Goal: Task Accomplishment & Management: Complete application form

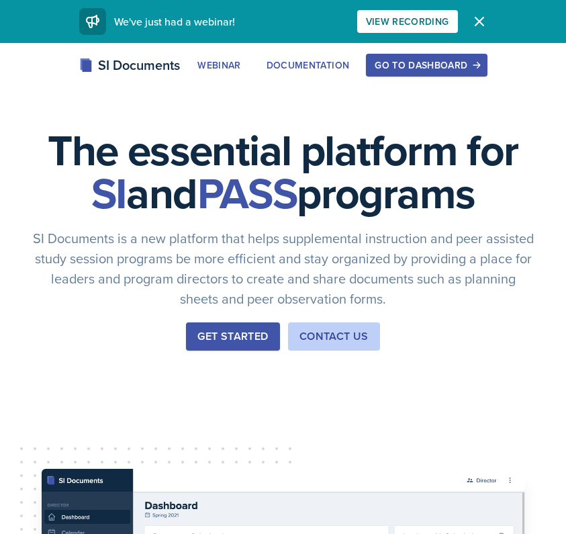
click at [430, 57] on button "Go to Dashboard" at bounding box center [426, 65] width 121 height 23
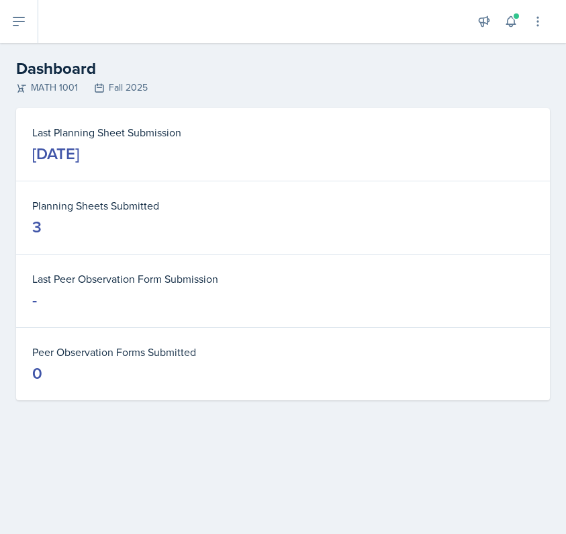
click at [19, 19] on icon at bounding box center [19, 21] width 16 height 16
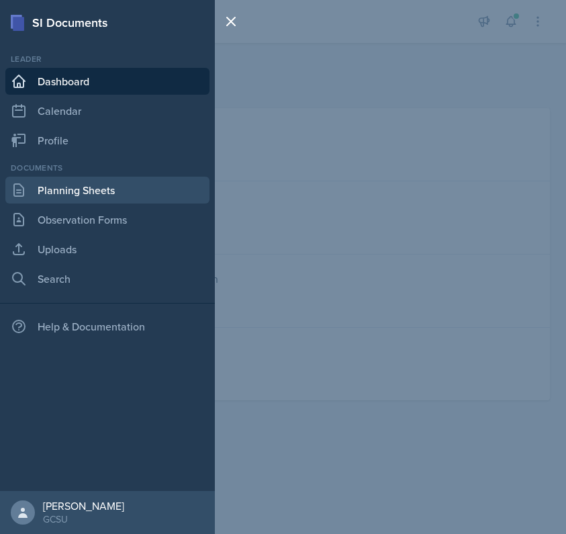
click at [26, 189] on icon at bounding box center [19, 190] width 16 height 16
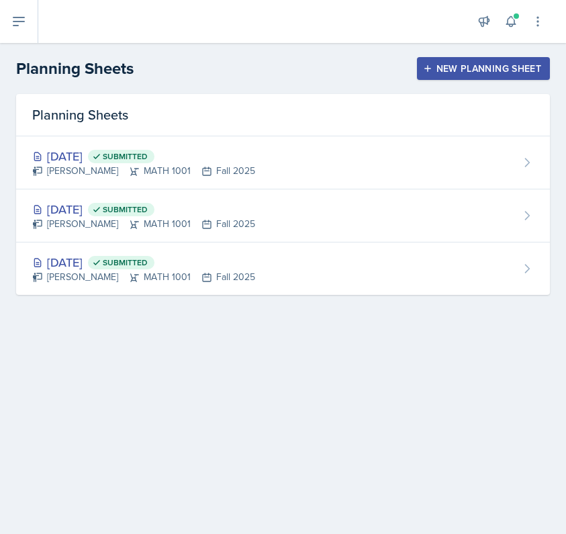
click at [449, 73] on div "New Planning Sheet" at bounding box center [483, 68] width 115 height 11
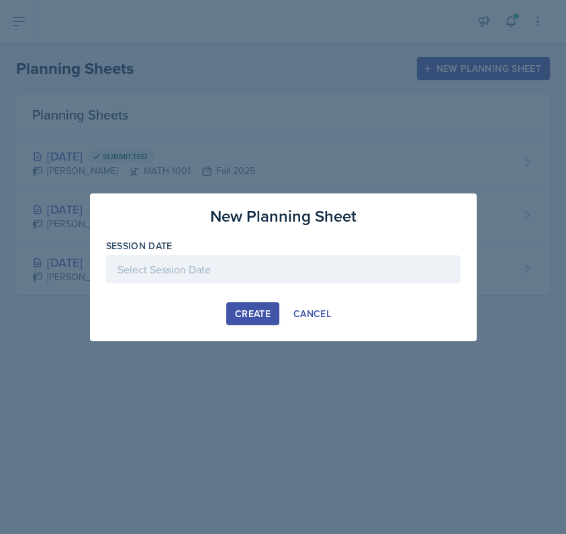
click at [244, 273] on div at bounding box center [283, 269] width 354 height 28
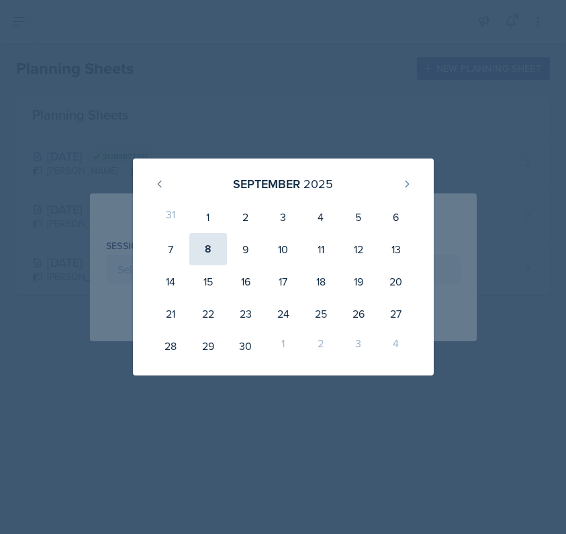
click at [216, 258] on div "8" at bounding box center [208, 249] width 38 height 32
type input "[DATE]"
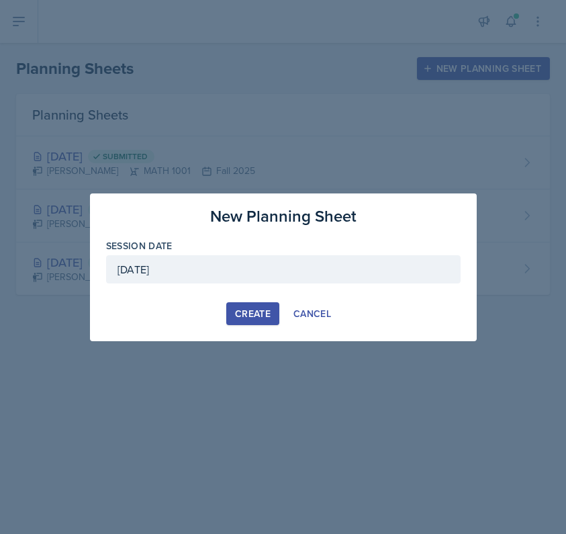
click at [236, 308] on div "Create" at bounding box center [253, 313] width 36 height 11
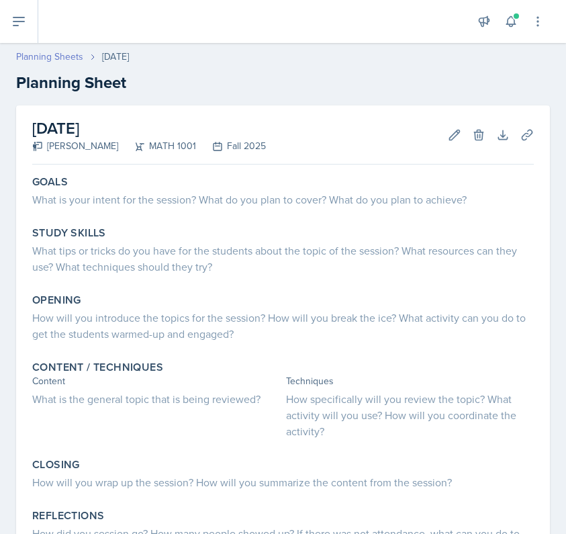
click at [58, 54] on link "Planning Sheets" at bounding box center [49, 57] width 67 height 14
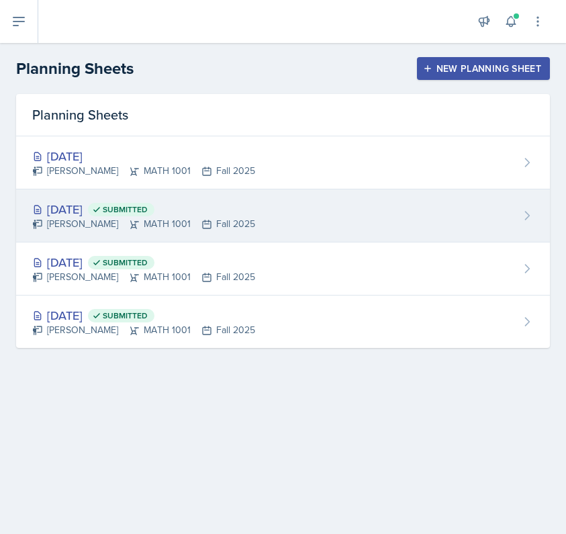
click at [134, 215] on span "Submitted" at bounding box center [121, 209] width 66 height 13
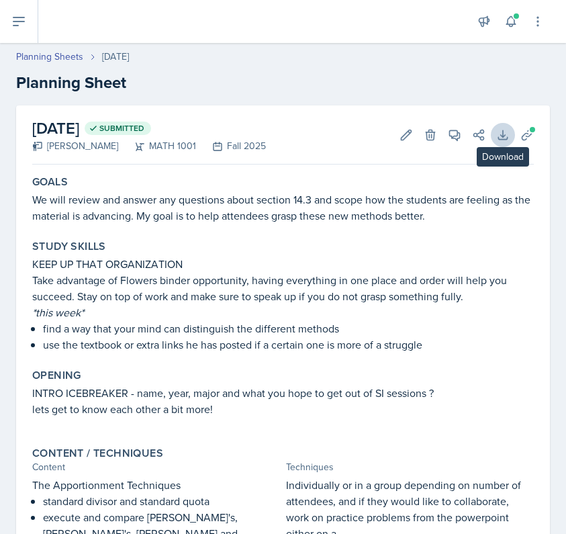
click at [493, 135] on button "Download" at bounding box center [503, 135] width 24 height 24
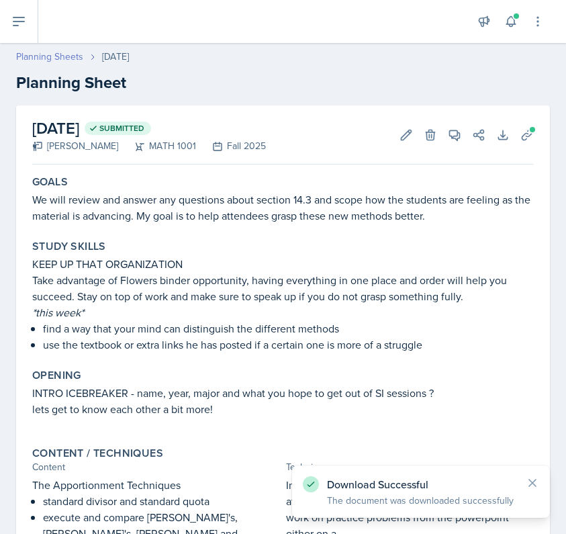
click at [48, 52] on link "Planning Sheets" at bounding box center [49, 57] width 67 height 14
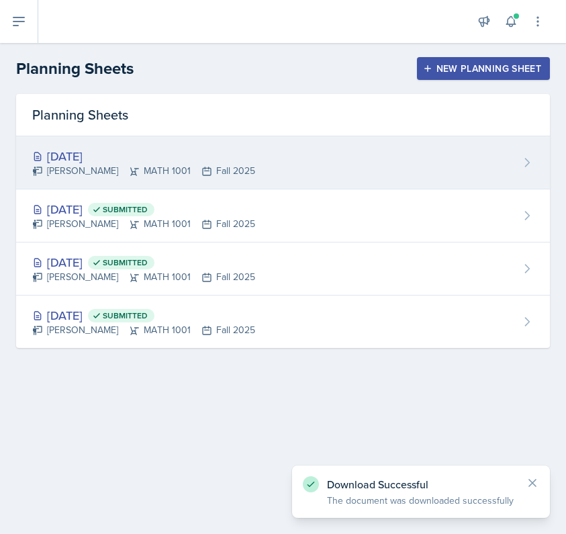
click at [99, 162] on div "[DATE]" at bounding box center [143, 156] width 223 height 18
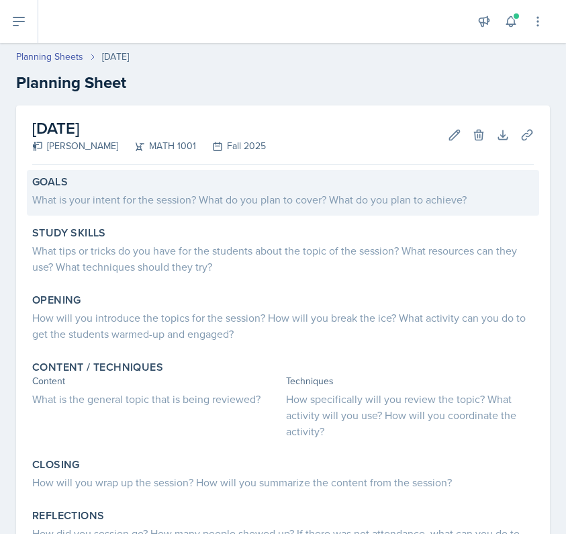
click at [309, 207] on div "Goals What is your intent for the session? What do you plan to cover? What do y…" at bounding box center [283, 193] width 512 height 46
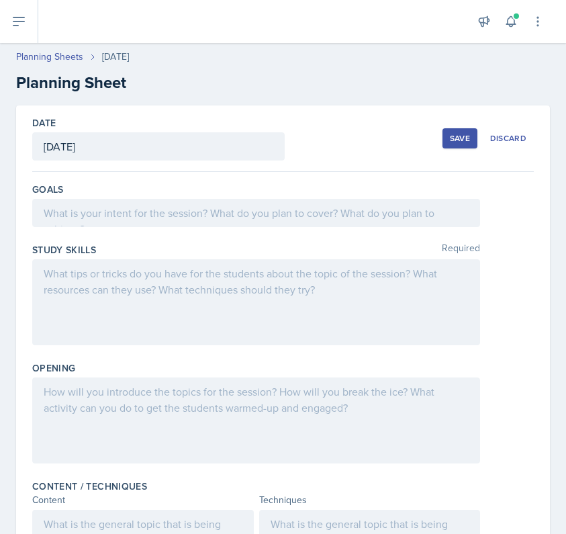
click at [256, 214] on div at bounding box center [256, 213] width 448 height 28
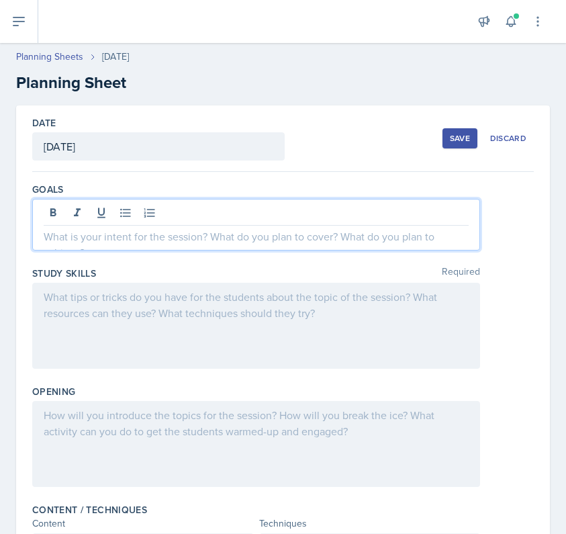
paste div
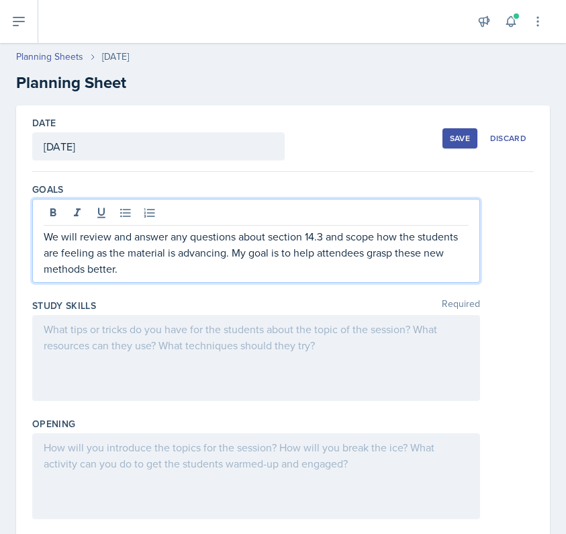
click at [322, 233] on p "We will review and answer any questions about section 14.3 and scope how the st…" at bounding box center [256, 252] width 425 height 48
click at [344, 267] on p "We will review and answer any questions about section 14.4 and scope how the st…" at bounding box center [256, 252] width 425 height 48
click at [345, 266] on p "We will review and answer any questions about section 14.4 and scope how the st…" at bounding box center [256, 252] width 425 height 48
click at [230, 250] on p "We will review and answer any questions about section 14.4 and scope how the st…" at bounding box center [256, 252] width 425 height 48
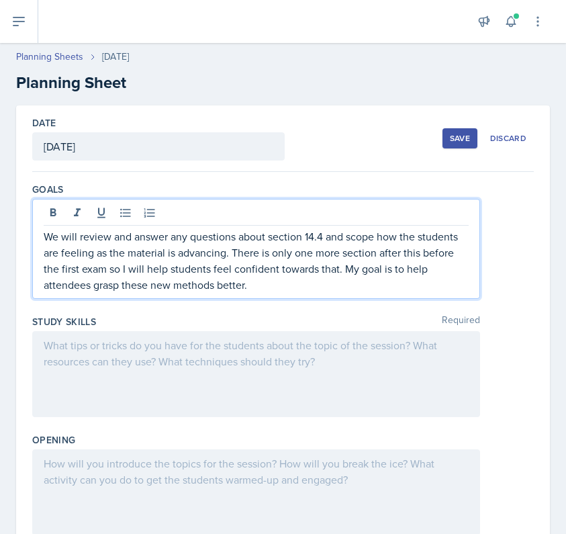
click at [125, 265] on p "We will review and answer any questions about section 14.4 and scope how the st…" at bounding box center [256, 260] width 425 height 64
click at [126, 266] on p "We will review and answer any questions about section 14.4 and scope how the st…" at bounding box center [256, 260] width 425 height 64
click at [191, 260] on p "We will review and answer any questions about section 14.4 and scope how the st…" at bounding box center [256, 260] width 425 height 64
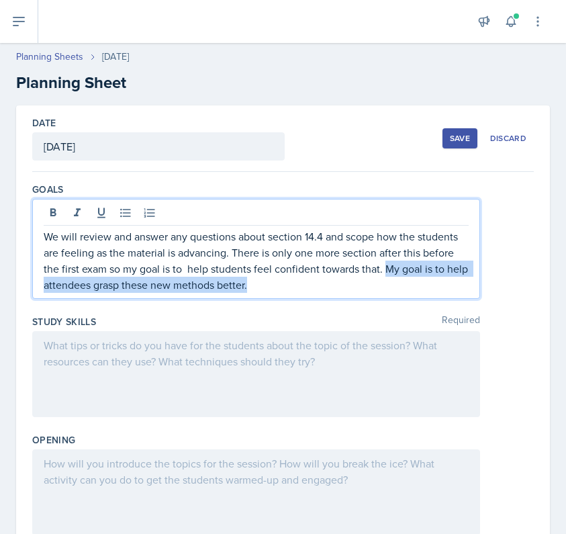
drag, startPoint x: 286, startPoint y: 285, endPoint x: 389, endPoint y: 269, distance: 103.9
click at [389, 268] on p "We will review and answer any questions about section 14.4 and scope how the st…" at bounding box center [256, 260] width 425 height 64
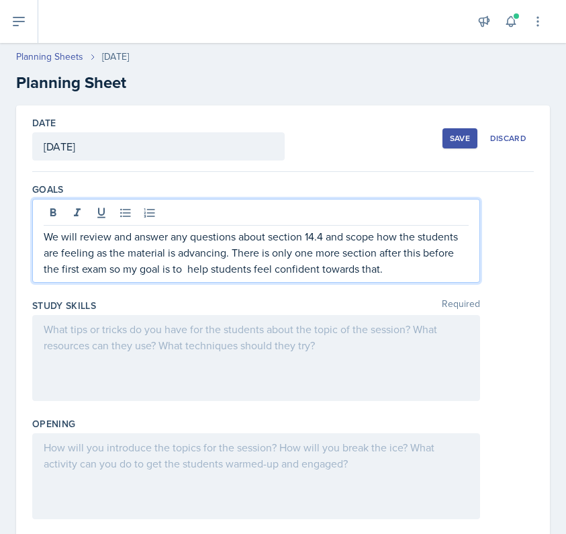
click at [218, 149] on div "[DATE]" at bounding box center [158, 146] width 252 height 28
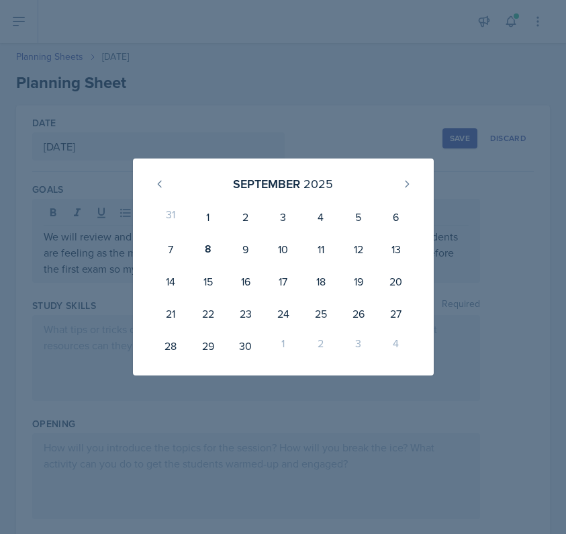
click at [314, 132] on div at bounding box center [283, 267] width 566 height 534
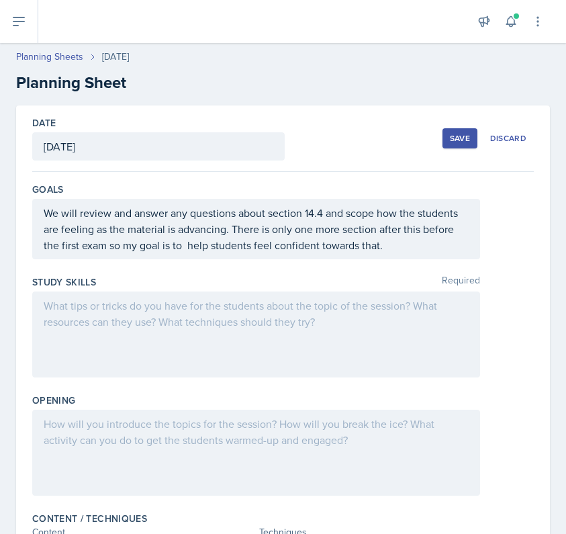
click at [395, 331] on div at bounding box center [256, 334] width 448 height 86
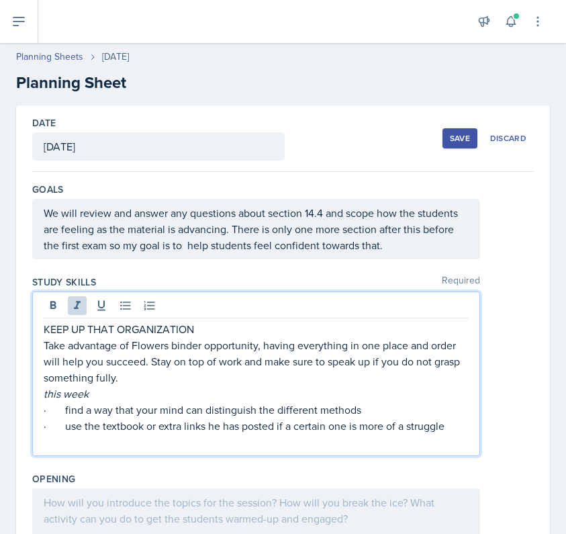
click at [197, 400] on p "this week" at bounding box center [256, 393] width 425 height 16
click at [195, 407] on p "· find a way that your mind can distinguish the different methods" at bounding box center [256, 409] width 425 height 16
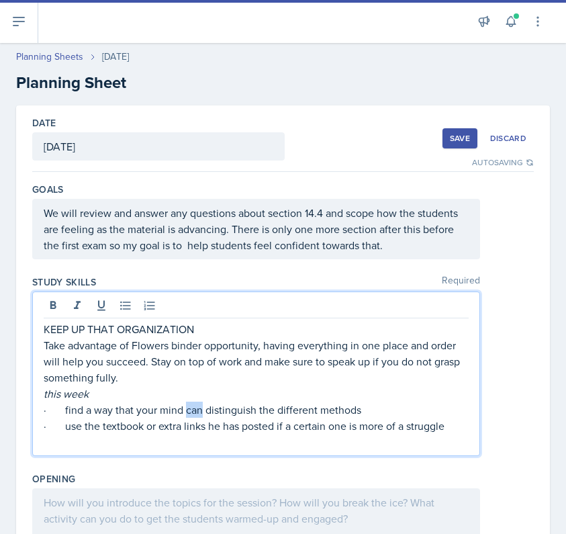
click at [195, 408] on p "· find a way that your mind can distinguish the different methods" at bounding box center [256, 409] width 425 height 16
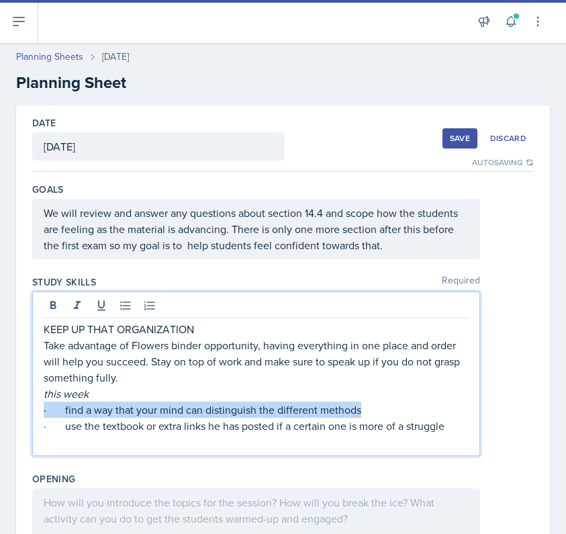
click at [195, 408] on p "· find a way that your mind can distinguish the different methods" at bounding box center [256, 409] width 425 height 16
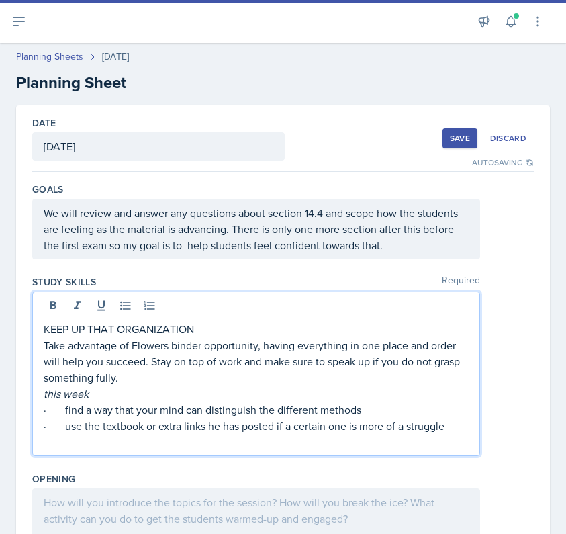
click at [195, 408] on p "· find a way that your mind can distinguish the different methods" at bounding box center [256, 409] width 425 height 16
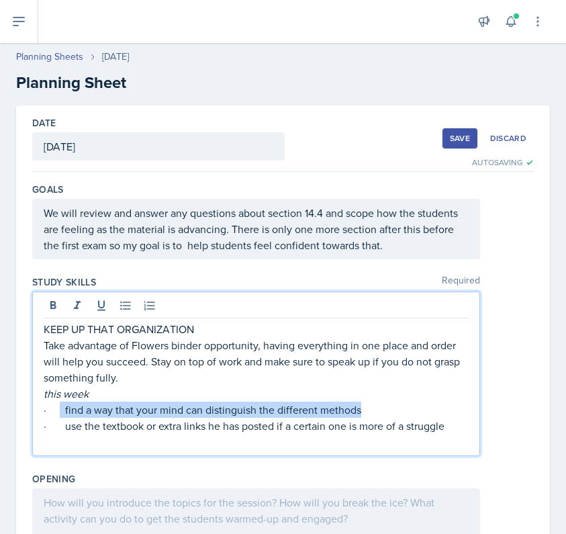
drag, startPoint x: 60, startPoint y: 406, endPoint x: 403, endPoint y: 417, distance: 343.3
click at [403, 417] on p "· find a way that your mind can distinguish the different methods" at bounding box center [256, 409] width 425 height 16
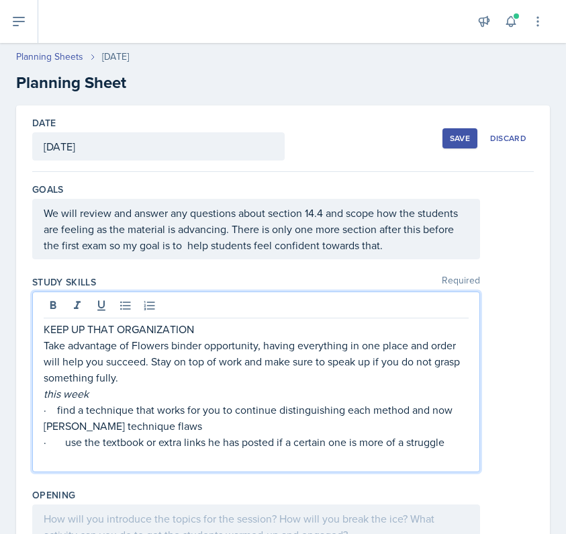
click at [116, 422] on p "· find a technique that works for you to continue distinguishing each method an…" at bounding box center [256, 417] width 425 height 32
click at [457, 411] on p "· find a technique that works for you to continue distinguishing each method an…" at bounding box center [256, 417] width 425 height 32
click at [149, 481] on div "Study Skills Required KEEP UP THAT ORGANIZATION Take advantage of Flowers binde…" at bounding box center [283, 376] width 502 height 213
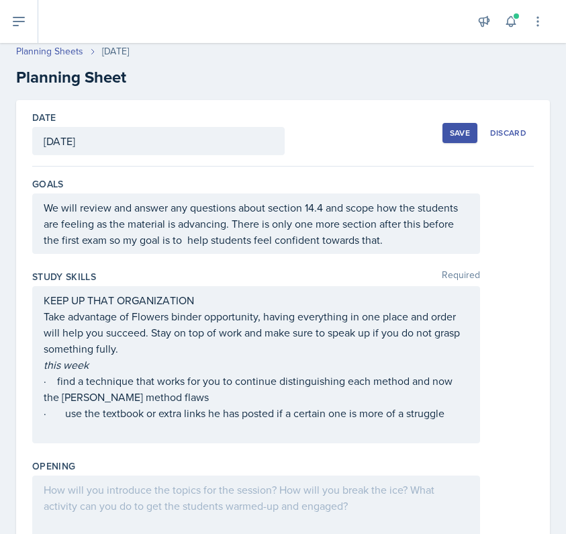
scroll to position [4, 0]
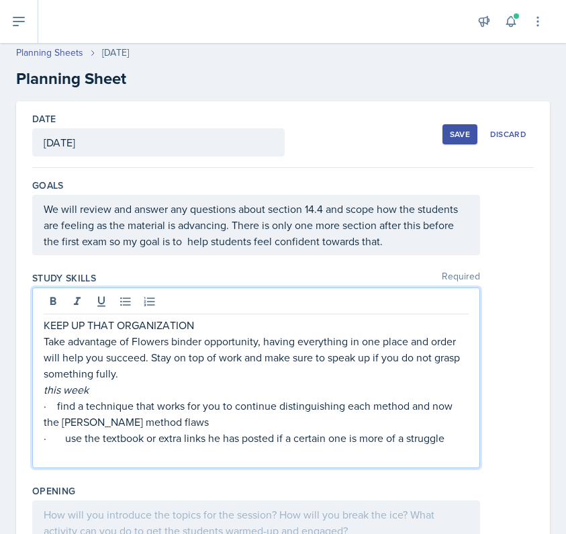
click at [177, 399] on p "· find a technique that works for you to continue distinguishing each method an…" at bounding box center [256, 413] width 425 height 32
click at [249, 346] on p "Take advantage of Flowers binder opportunity, having everything in one place an…" at bounding box center [256, 357] width 425 height 48
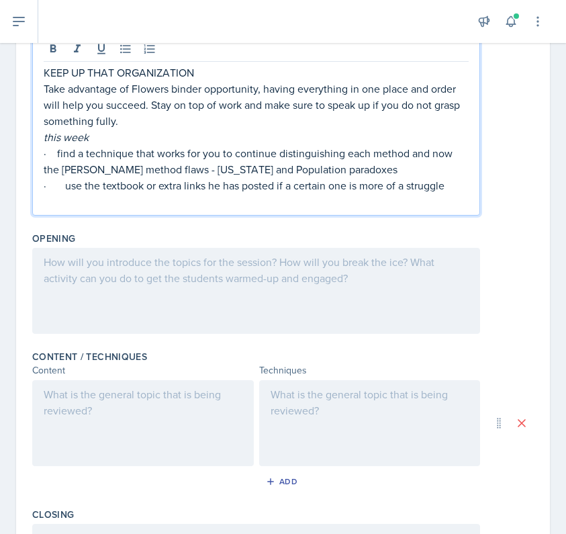
scroll to position [257, 0]
click at [245, 283] on div at bounding box center [256, 290] width 448 height 86
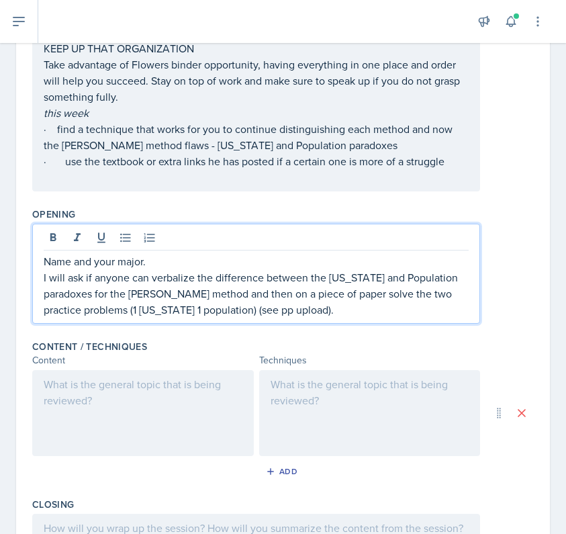
click at [153, 422] on div at bounding box center [143, 413] width 222 height 86
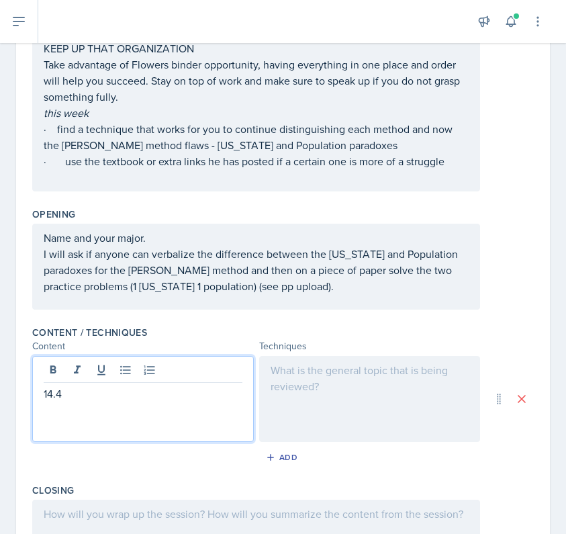
click at [392, 393] on div at bounding box center [370, 399] width 222 height 86
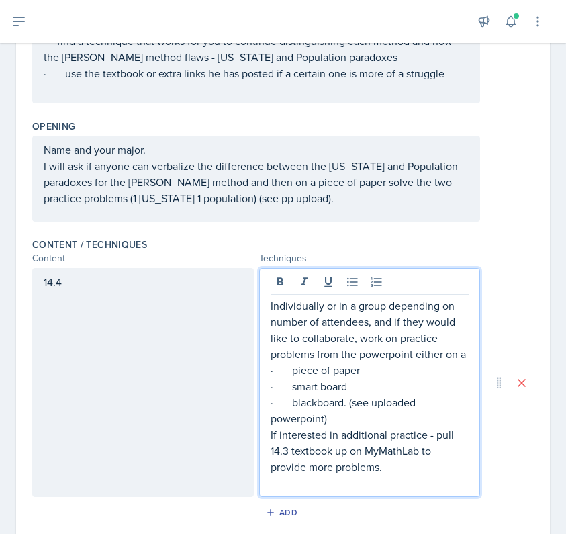
scroll to position [354, 0]
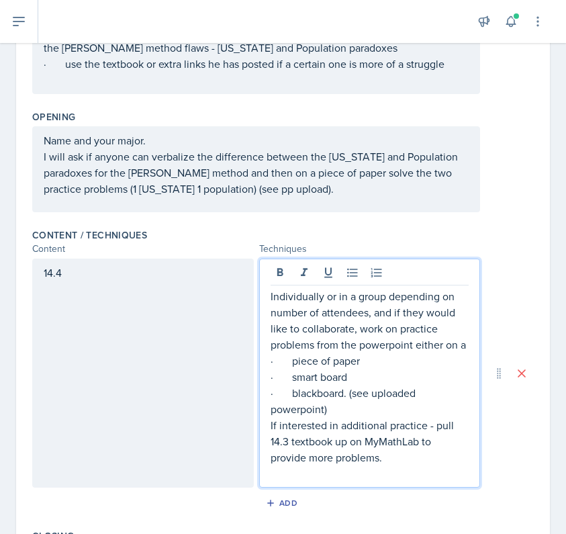
click at [287, 439] on p "If interested in additional practice - pull 14.3 textbook up on MyMathLab to pr…" at bounding box center [370, 441] width 199 height 48
click at [315, 439] on p "If interested in additional practice - pull 14.4 textbook up on MyMathLab to pr…" at bounding box center [370, 441] width 199 height 48
click at [374, 422] on p "If interested in additional practice - pull 14.4 additional links up on MyMathL…" at bounding box center [370, 441] width 199 height 48
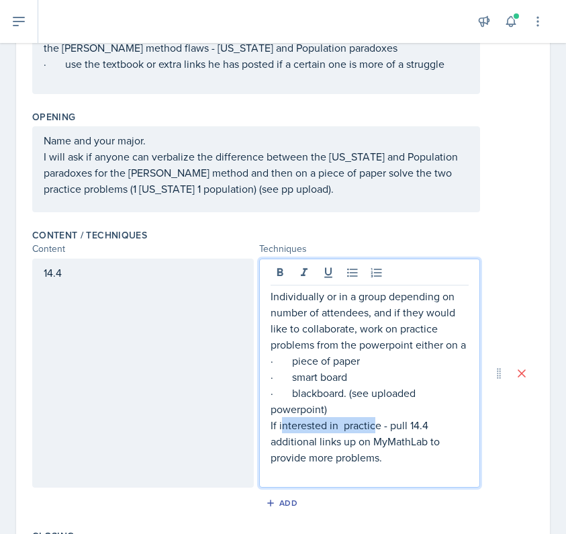
drag, startPoint x: 375, startPoint y: 424, endPoint x: 279, endPoint y: 430, distance: 95.5
click at [280, 430] on p "If interested in practice - pull 14.4 additional links up on MyMathLab to provi…" at bounding box center [370, 441] width 199 height 48
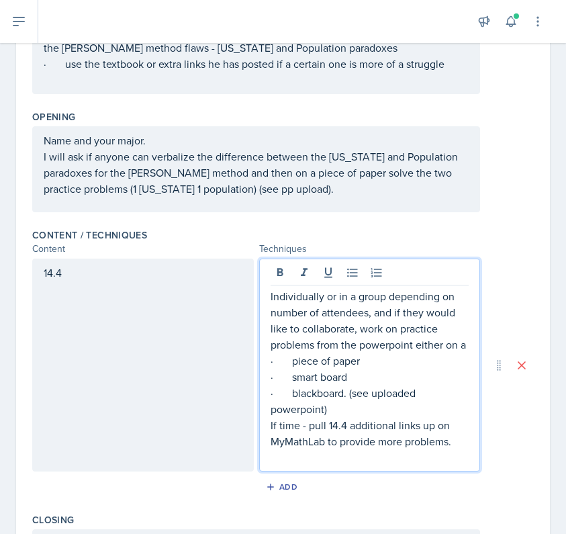
click at [299, 423] on p "If time - pull 14.4 additional links up on MyMathLab to provide more problems." at bounding box center [370, 433] width 199 height 32
click at [324, 441] on p "If time allows - pull 14.4 additional links up on MyMathLab to provide more pro…" at bounding box center [370, 433] width 199 height 32
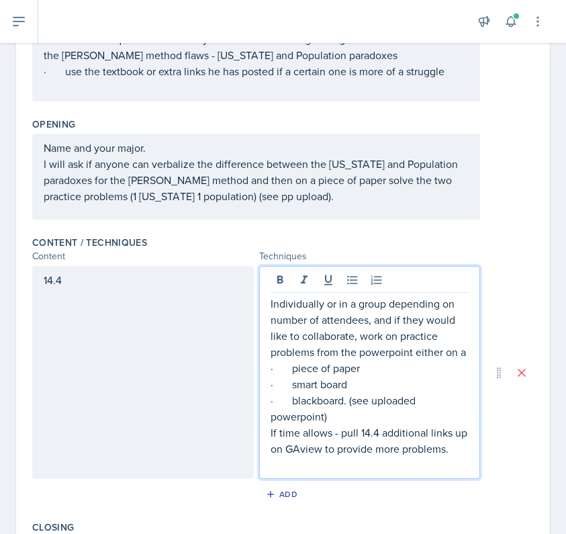
scroll to position [348, 0]
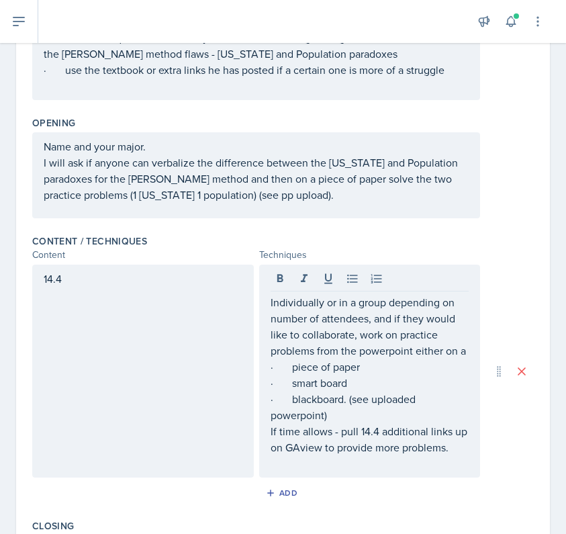
click at [167, 351] on div "14.4" at bounding box center [143, 371] width 222 height 213
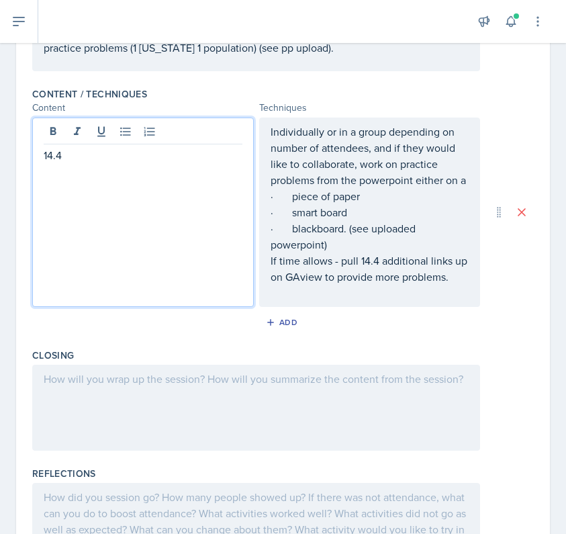
scroll to position [584, 0]
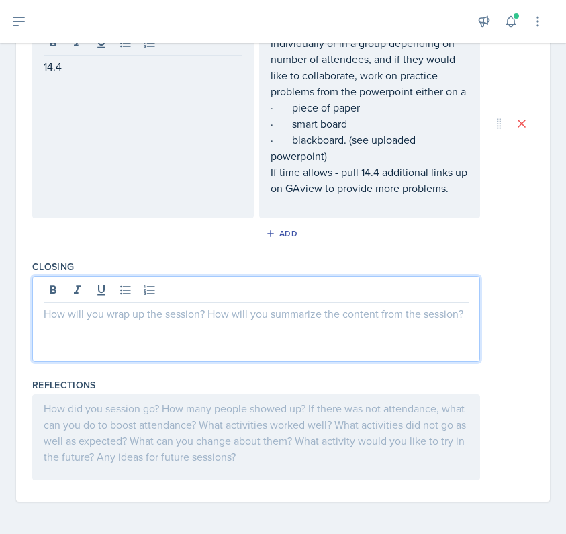
click at [226, 291] on div at bounding box center [256, 319] width 448 height 86
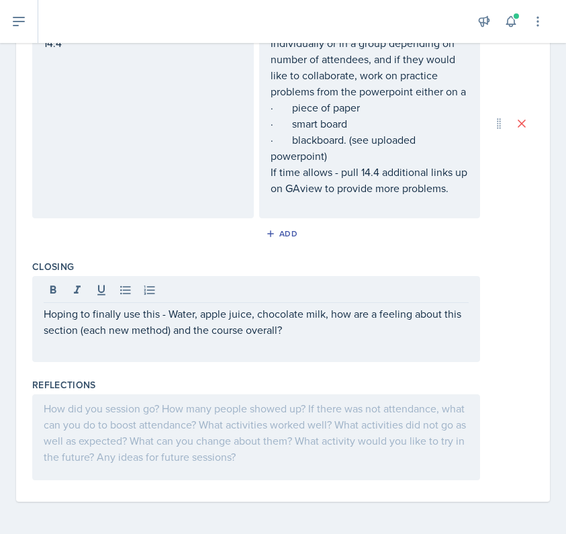
click at [259, 354] on div "Hoping to finally use this - Water, apple juice, chocolate milk, how are a feel…" at bounding box center [256, 319] width 448 height 86
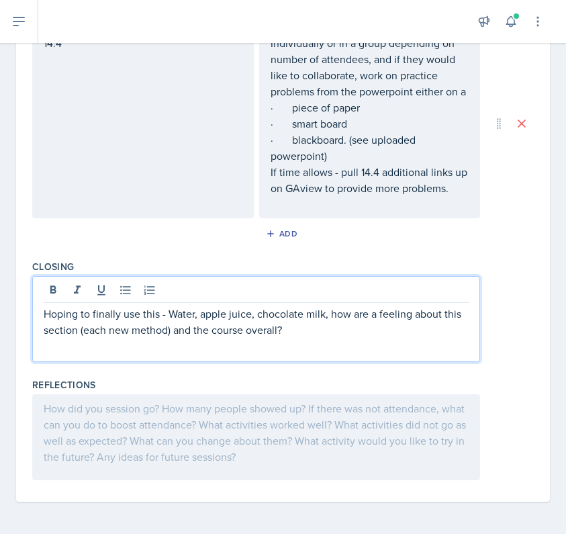
click at [104, 329] on p "Hoping to finally use this - Water, apple juice, chocolate milk, how are a feel…" at bounding box center [256, 321] width 425 height 32
drag, startPoint x: 166, startPoint y: 330, endPoint x: 85, endPoint y: 327, distance: 80.6
click at [85, 326] on p "Hoping to finally use this - Water, apple juice, chocolate milk, how are a feel…" at bounding box center [256, 321] width 425 height 32
click at [226, 329] on p "Hoping to finally use this - Water, apple juice, chocolate milk, how are a feel…" at bounding box center [256, 321] width 425 height 32
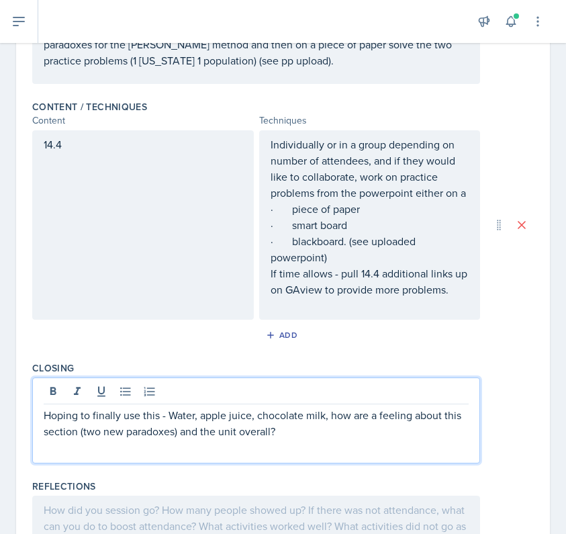
scroll to position [481, 0]
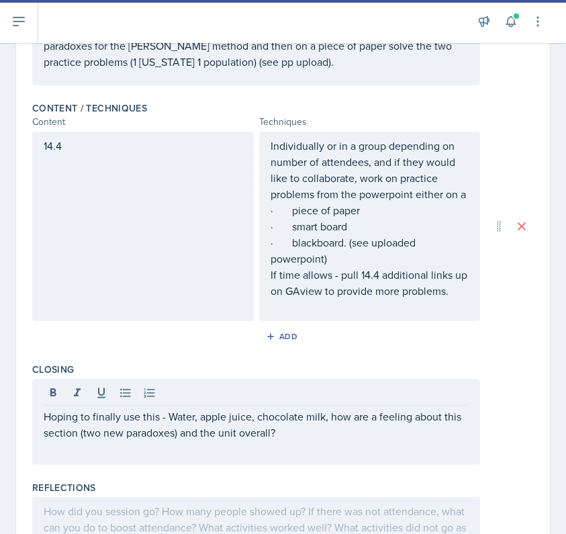
click at [107, 154] on div "14.4" at bounding box center [143, 226] width 222 height 189
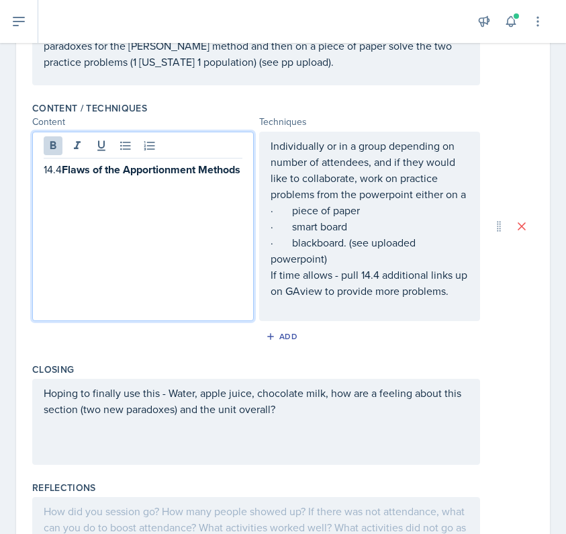
drag, startPoint x: 93, startPoint y: 189, endPoint x: 65, endPoint y: 174, distance: 32.1
click at [65, 174] on p "14.4 Flaws of the Apportionment Methods" at bounding box center [143, 169] width 199 height 17
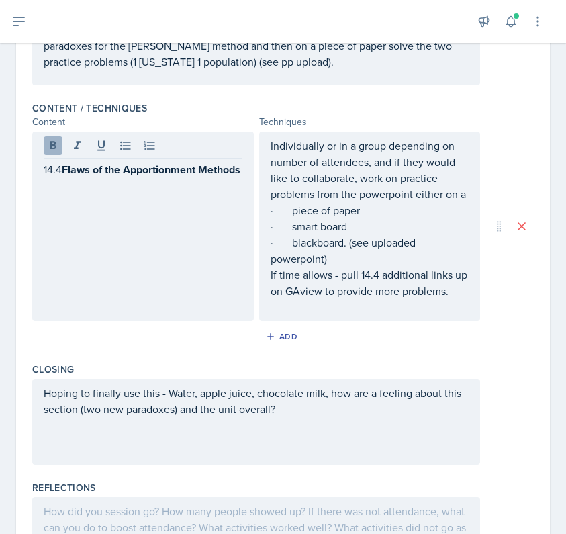
click at [52, 138] on button at bounding box center [53, 145] width 19 height 19
click at [126, 201] on div "14.4 Flaws of the Apportionment Methods" at bounding box center [143, 226] width 222 height 189
click at [207, 193] on div "14.4 Flaws of the Apportionment Methods" at bounding box center [143, 226] width 222 height 189
click at [241, 179] on div "14.4 Flaws of the Apportionment Methods" at bounding box center [143, 226] width 222 height 189
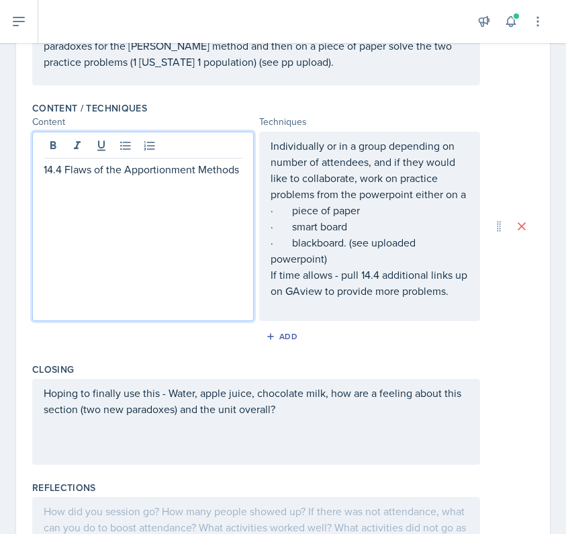
click at [179, 205] on div "14.4 Flaws of the Apportionment Methods" at bounding box center [143, 226] width 222 height 189
click at [238, 165] on p "14.4 Flaws of the Apportionment Methods" at bounding box center [143, 169] width 199 height 16
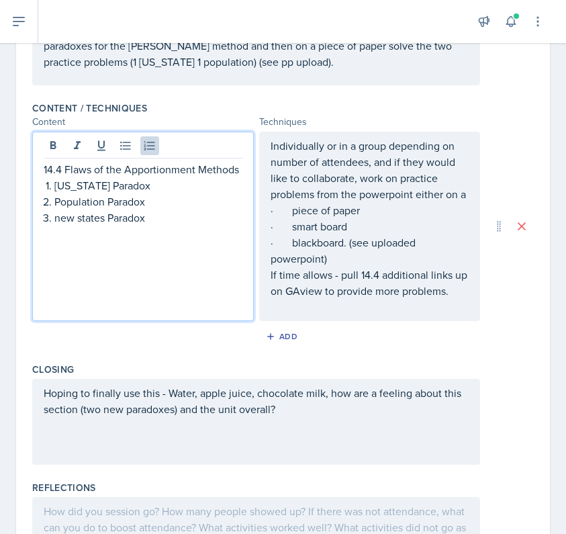
click at [63, 221] on p "new states Paradox" at bounding box center [148, 217] width 188 height 16
click at [83, 222] on p "New states Paradox" at bounding box center [148, 217] width 188 height 16
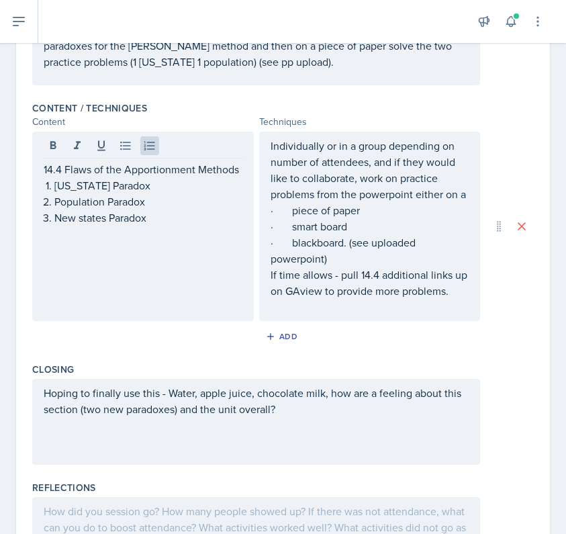
drag, startPoint x: 158, startPoint y: 226, endPoint x: 7, endPoint y: 234, distance: 151.3
click at [7, 234] on div "Date [DATE] [DATE] 31 1 2 3 4 5 6 7 8 9 10 11 12 13 14 15 16 17 18 19 20 21 22 …" at bounding box center [283, 130] width 566 height 1012
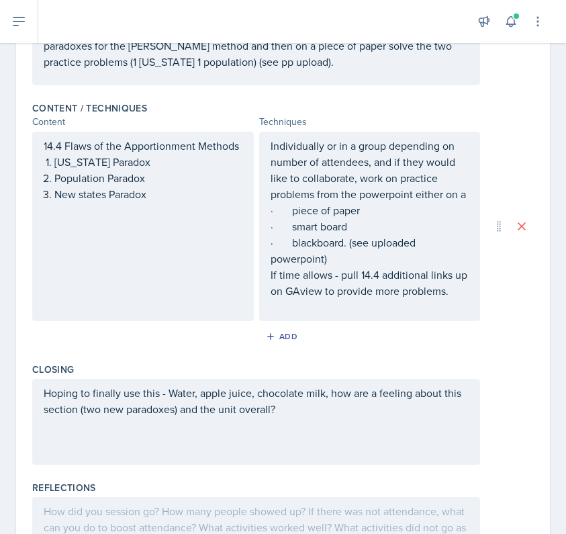
click at [79, 214] on div "14.4 Flaws of the Apportionment Methods [US_STATE] Paradox Population Paradox N…" at bounding box center [143, 226] width 222 height 189
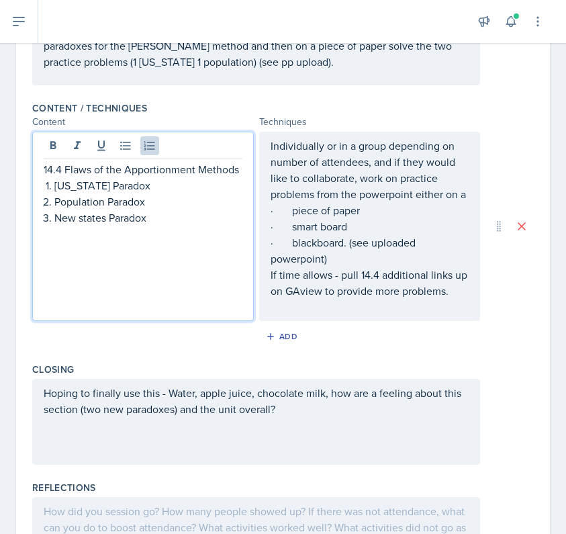
click at [92, 222] on p "New states Paradox" at bounding box center [148, 217] width 188 height 16
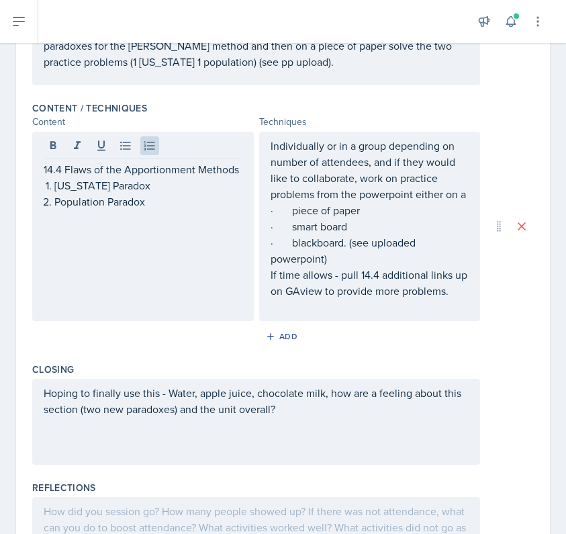
click at [244, 174] on div "14.4 Flaws of the Apportionment Methods [US_STATE] Paradox Population Paradox" at bounding box center [143, 226] width 222 height 189
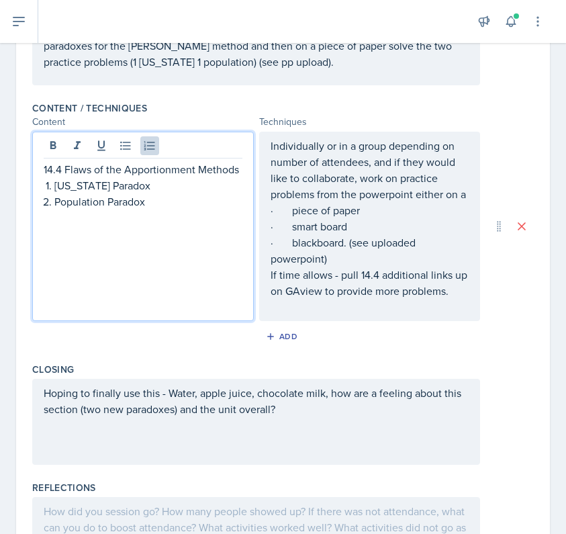
click at [244, 171] on div "14.4 Flaws of the Apportionment Methods [US_STATE] Paradox Population Paradox" at bounding box center [143, 226] width 222 height 189
click at [240, 170] on p "14.4 Flaws of the Apportionment Methods" at bounding box center [143, 169] width 199 height 16
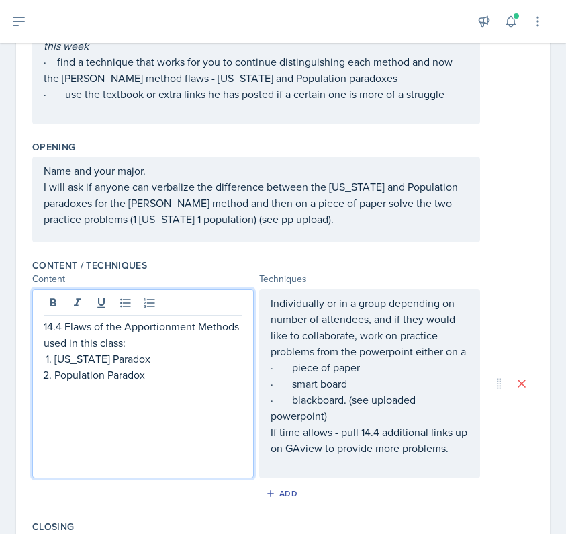
scroll to position [350, 0]
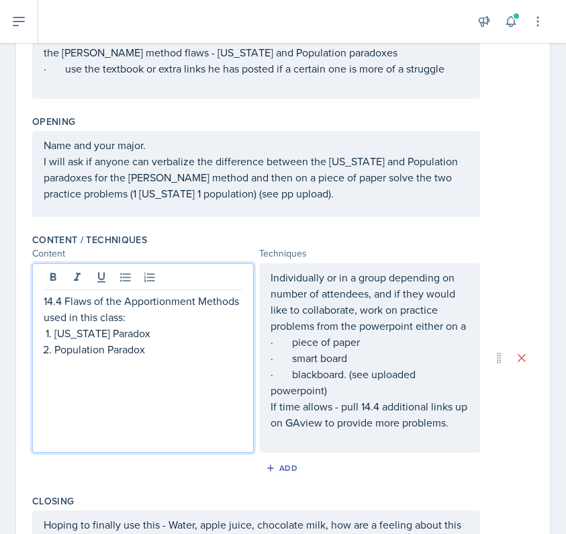
click at [201, 365] on p at bounding box center [148, 365] width 188 height 16
click at [103, 413] on div "14.4 Flaws of the Apportionment Methods used in this class: [US_STATE] Paradox …" at bounding box center [143, 357] width 222 height 189
click at [107, 401] on div "14.4 Flaws of the Apportionment Methods used in this class: [US_STATE] Paradox …" at bounding box center [143, 357] width 222 height 189
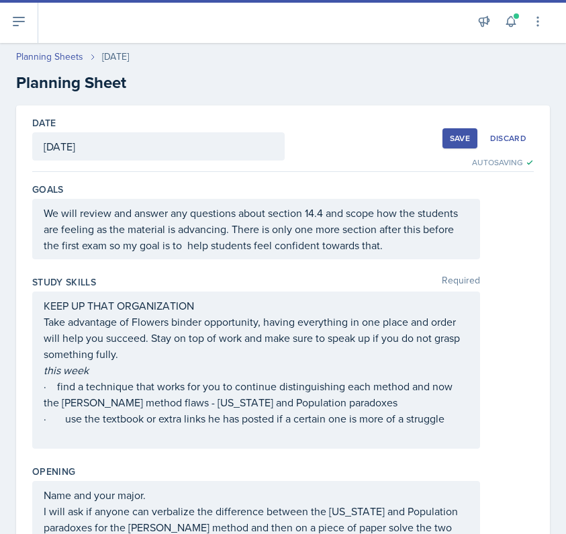
scroll to position [0, 0]
click at [470, 134] on div "Save" at bounding box center [460, 138] width 20 height 11
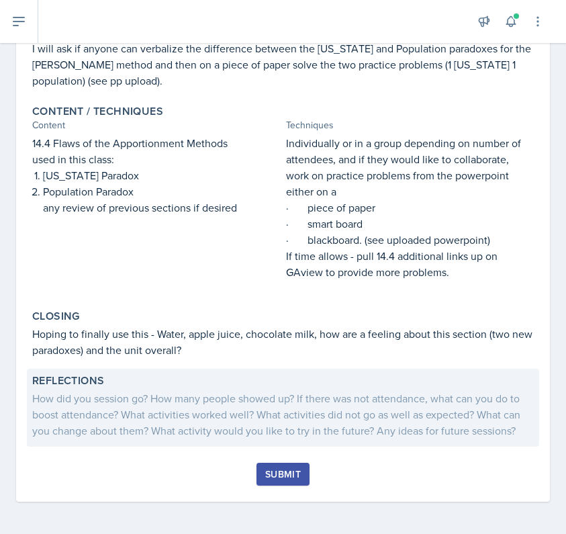
scroll to position [406, 0]
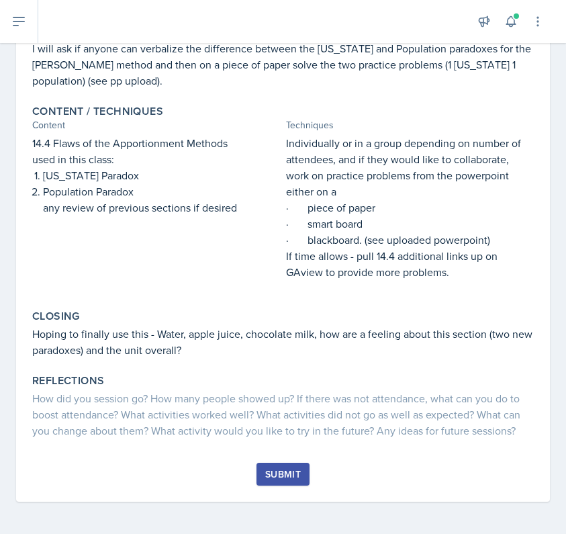
click at [281, 473] on div "Submit" at bounding box center [283, 474] width 36 height 11
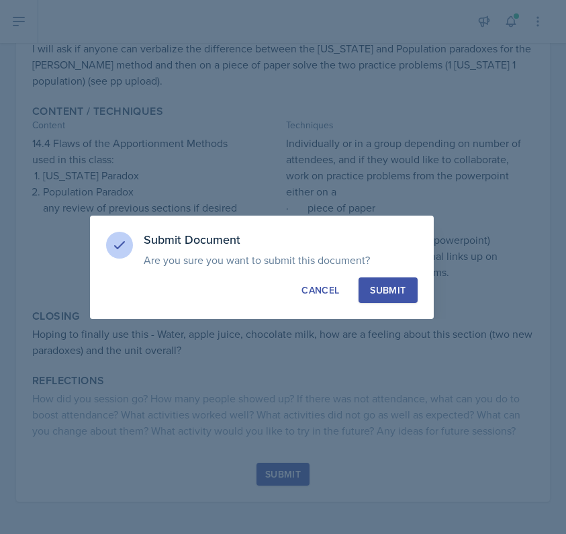
click at [381, 291] on div "Submit" at bounding box center [388, 289] width 36 height 13
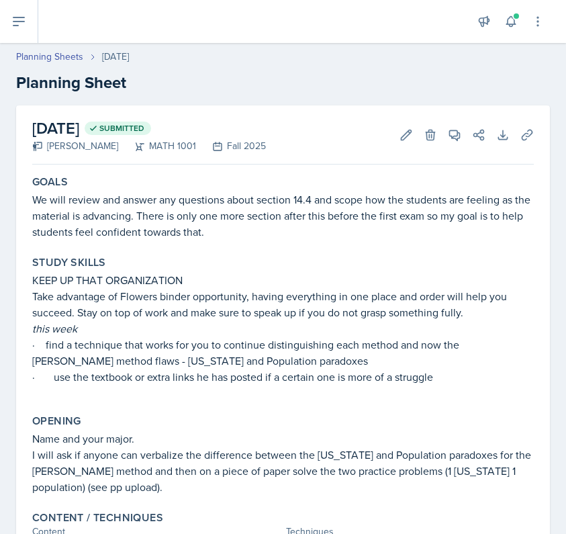
scroll to position [0, 0]
click at [11, 23] on icon at bounding box center [19, 21] width 16 height 16
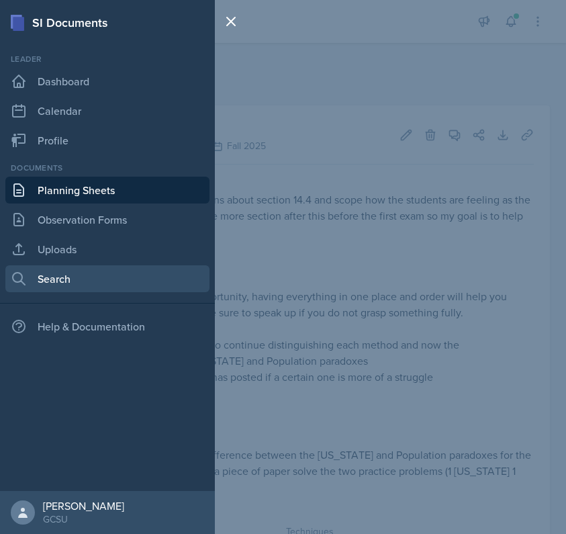
click at [60, 279] on link "Search" at bounding box center [107, 278] width 204 height 27
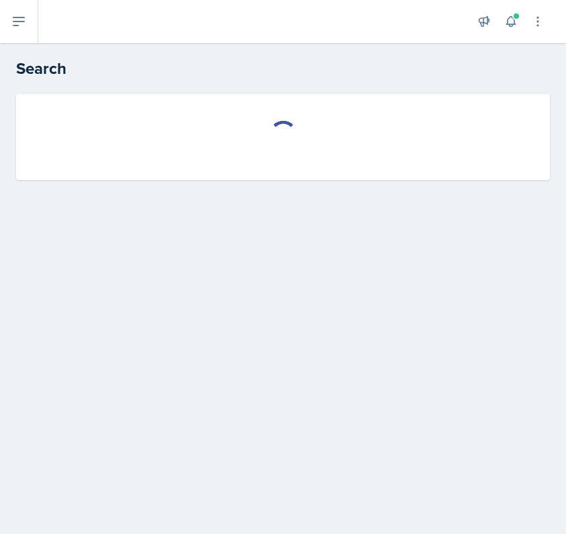
select select "all"
select select "1"
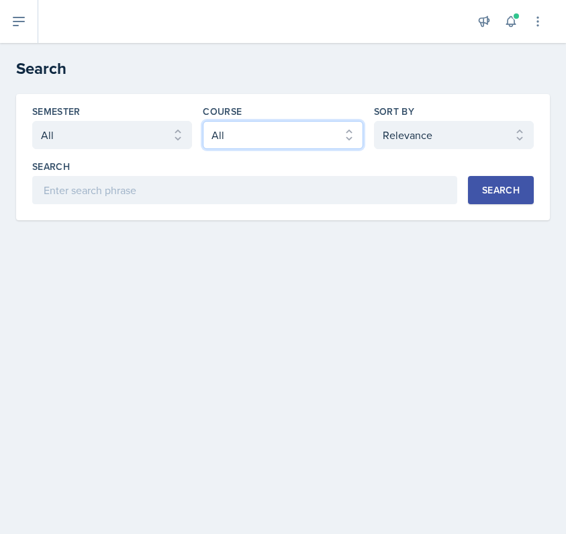
select select "c791e157-50e7-4c52-bb41-8889e21dc1fd"
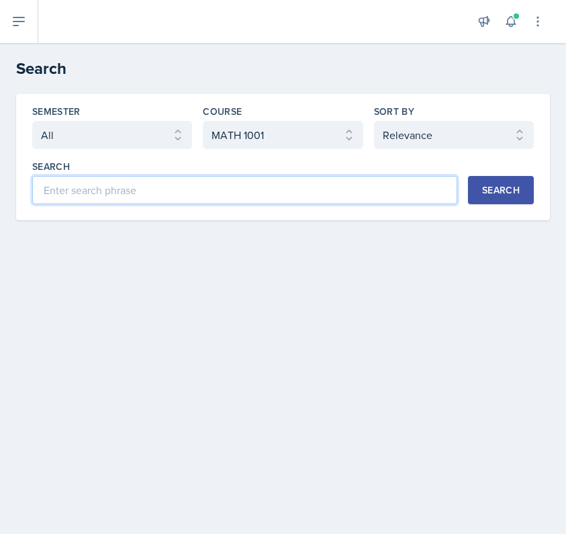
click at [360, 185] on input at bounding box center [244, 190] width 425 height 28
type input "14.4"
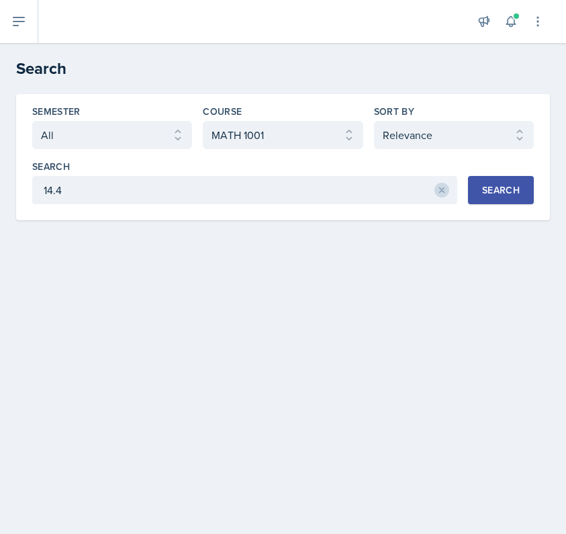
click at [520, 187] on button "Search" at bounding box center [501, 190] width 66 height 28
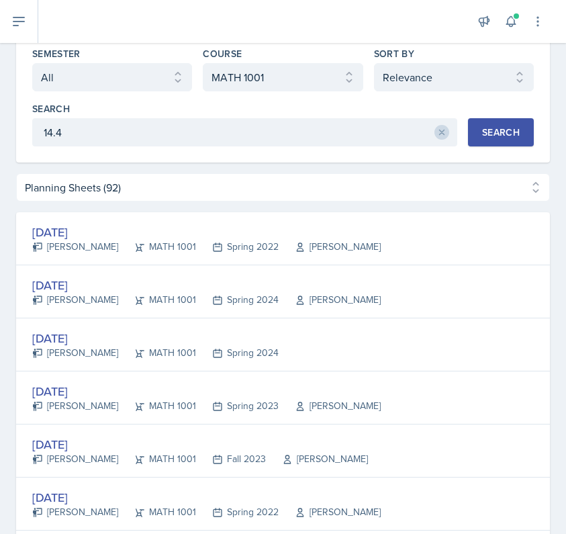
scroll to position [64, 0]
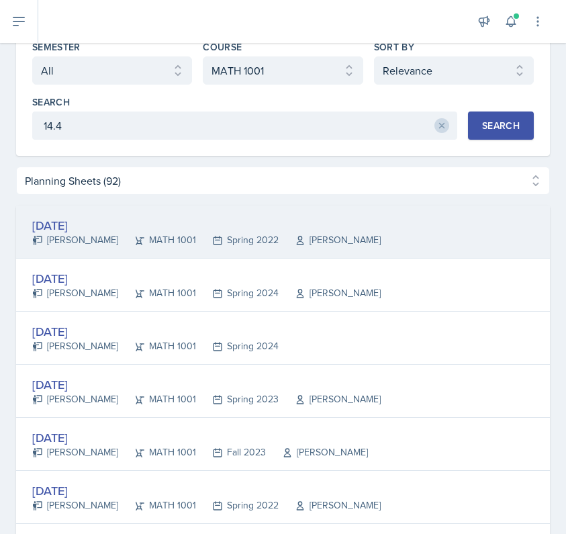
click at [212, 236] on icon at bounding box center [217, 240] width 11 height 11
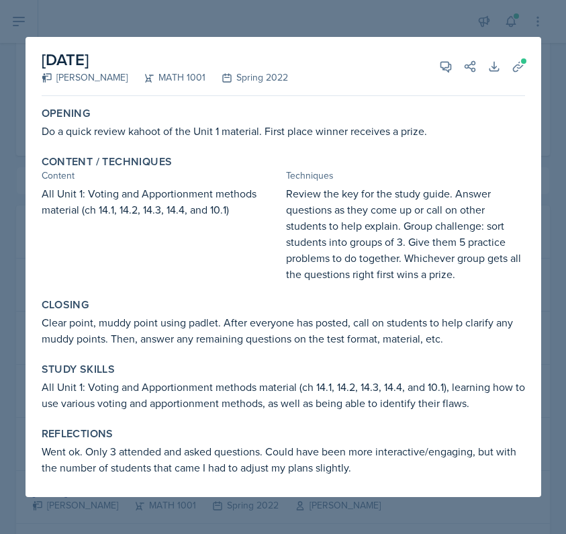
scroll to position [0, 0]
click at [508, 17] on div at bounding box center [283, 267] width 566 height 534
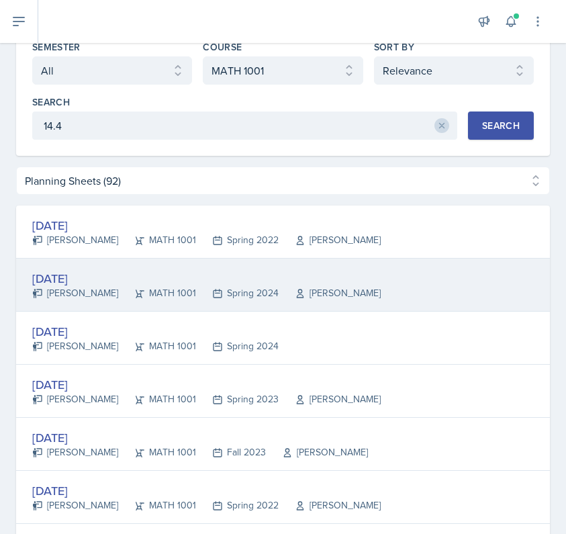
click at [209, 290] on div "Spring 2024" at bounding box center [237, 293] width 83 height 14
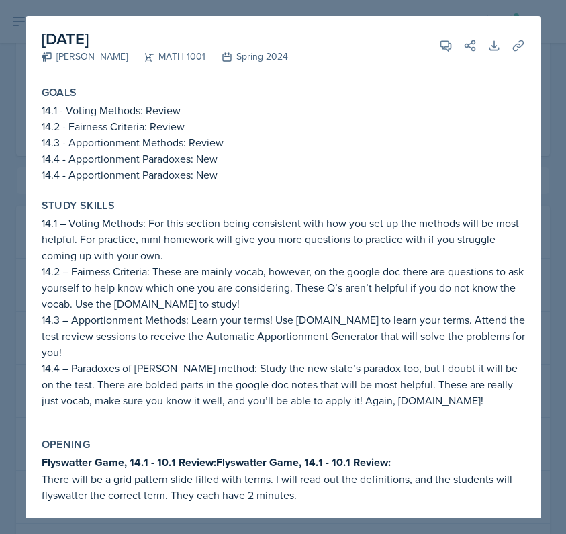
click at [549, 54] on div at bounding box center [283, 267] width 566 height 534
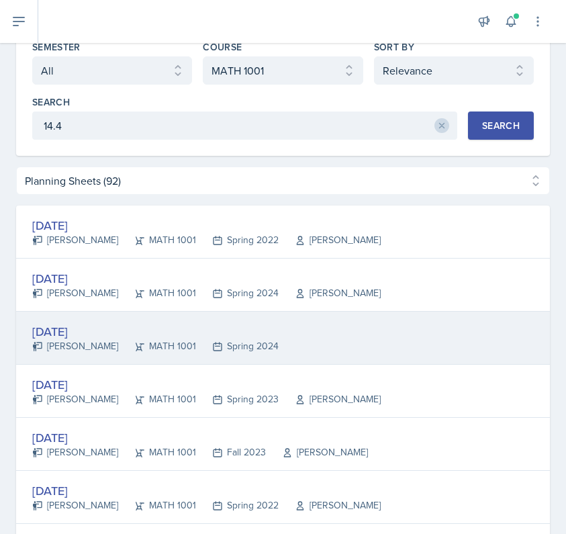
click at [226, 350] on div "Spring 2024" at bounding box center [237, 346] width 83 height 14
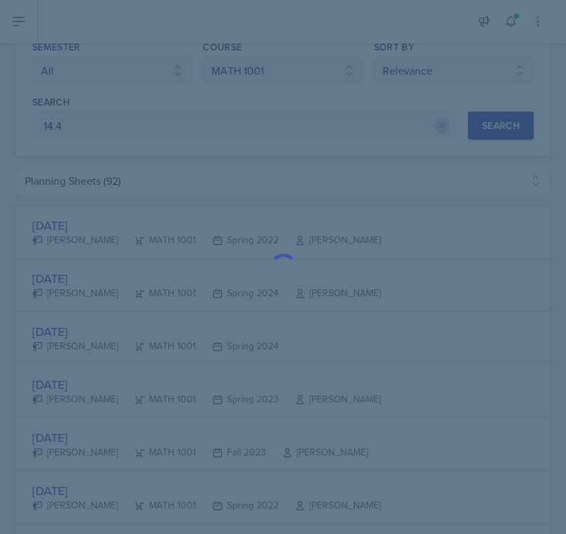
click at [226, 349] on div at bounding box center [283, 267] width 566 height 534
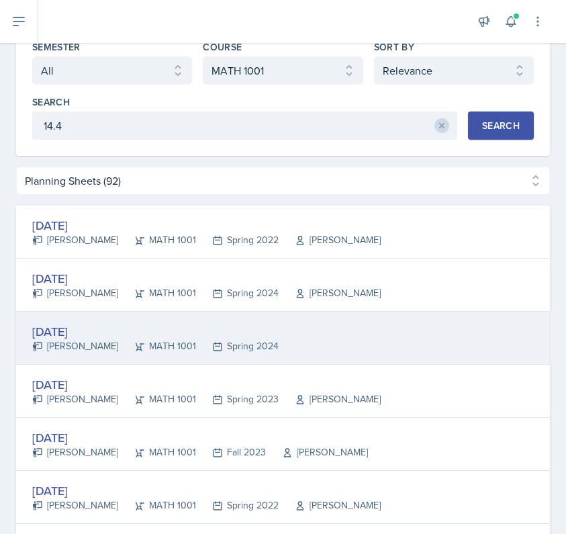
click at [206, 330] on div "[DATE]" at bounding box center [155, 331] width 246 height 18
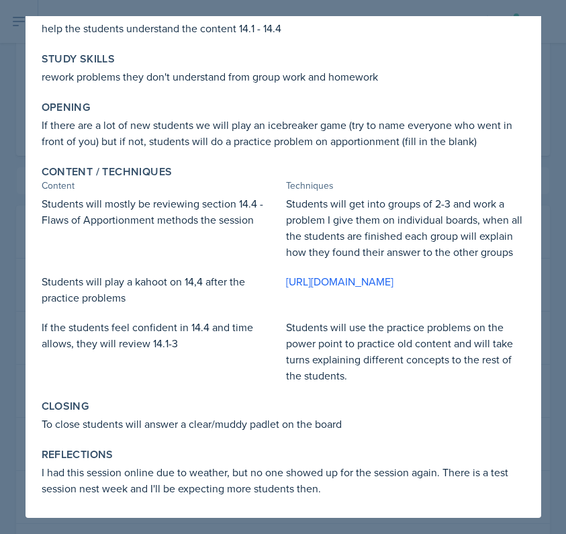
click at [558, 50] on div at bounding box center [283, 267] width 566 height 534
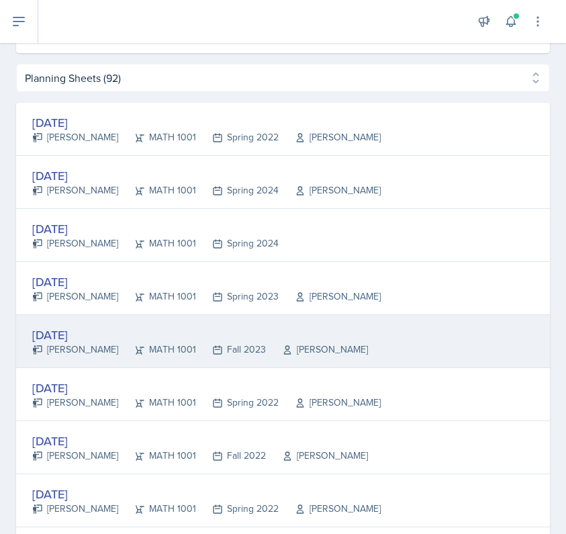
scroll to position [175, 0]
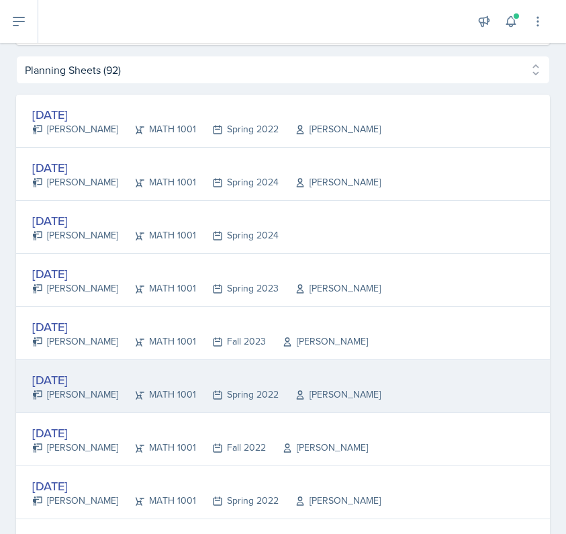
click at [95, 380] on div "[DATE]" at bounding box center [206, 380] width 348 height 18
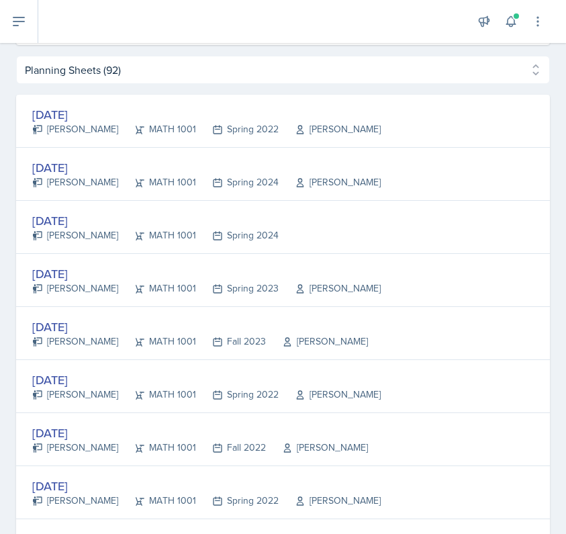
scroll to position [0, 0]
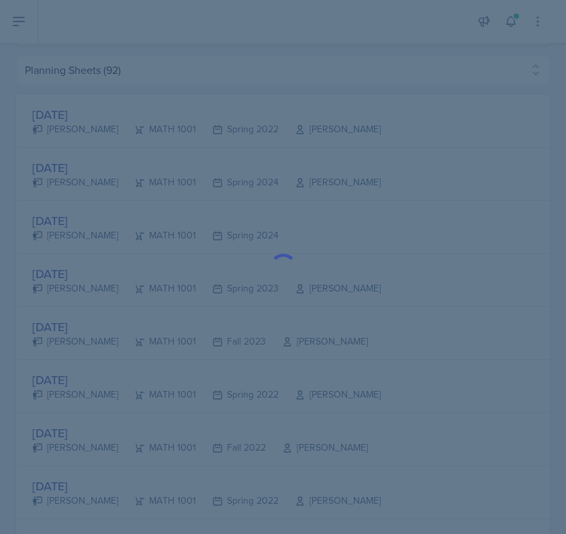
click at [95, 380] on div at bounding box center [283, 267] width 566 height 534
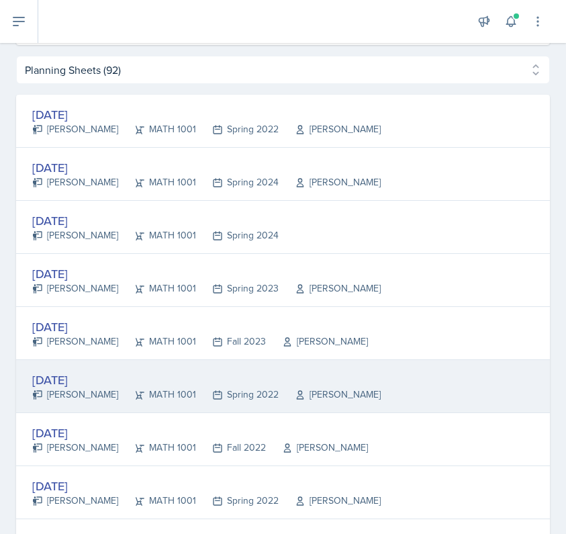
click at [86, 388] on div "[PERSON_NAME]" at bounding box center [75, 394] width 86 height 14
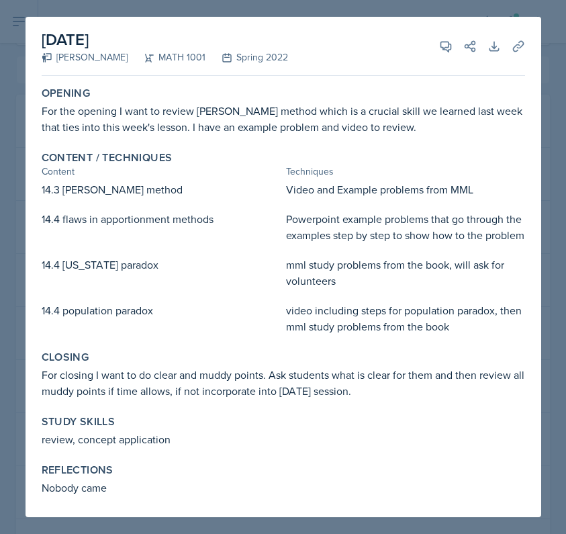
click at [538, 65] on div "[DATE] [PERSON_NAME] MATH 1001 Spring 2022 View Comments Comments Send Share Do…" at bounding box center [284, 267] width 516 height 500
click at [544, 80] on div at bounding box center [283, 267] width 566 height 534
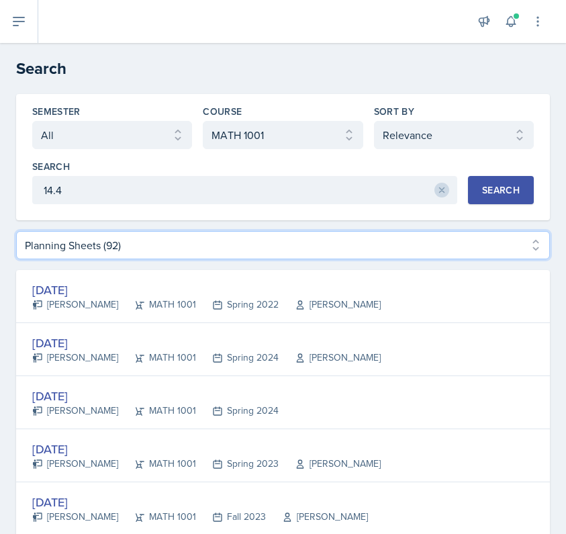
select select "Uploads (37)"
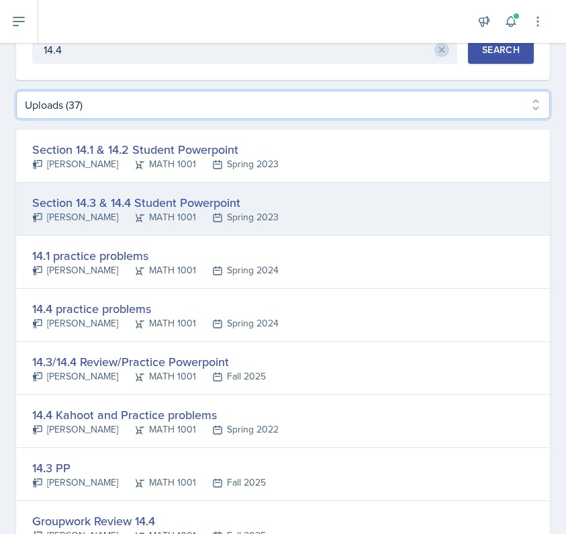
scroll to position [143, 0]
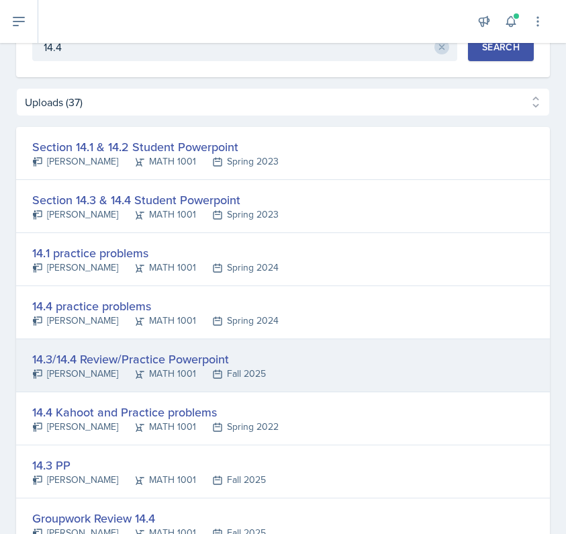
click at [144, 359] on div "14.3/14.4 Review/Practice Powerpoint" at bounding box center [149, 359] width 234 height 18
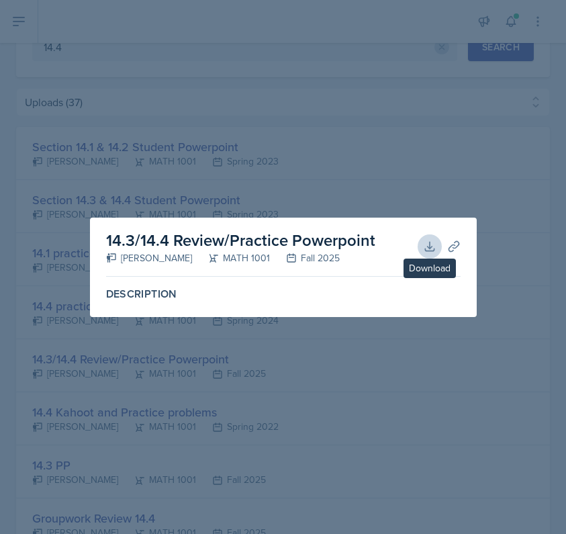
click at [423, 236] on button "Download" at bounding box center [430, 246] width 24 height 24
click at [60, 205] on div at bounding box center [283, 267] width 566 height 534
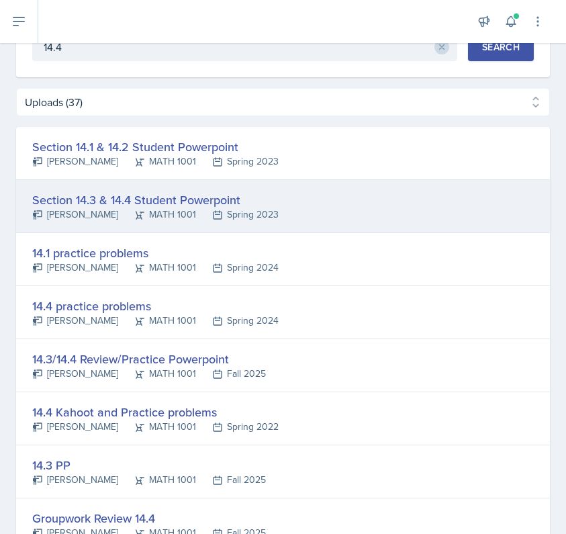
click at [125, 193] on div "Section 14.3 & 14.4 Student Powerpoint" at bounding box center [155, 200] width 246 height 18
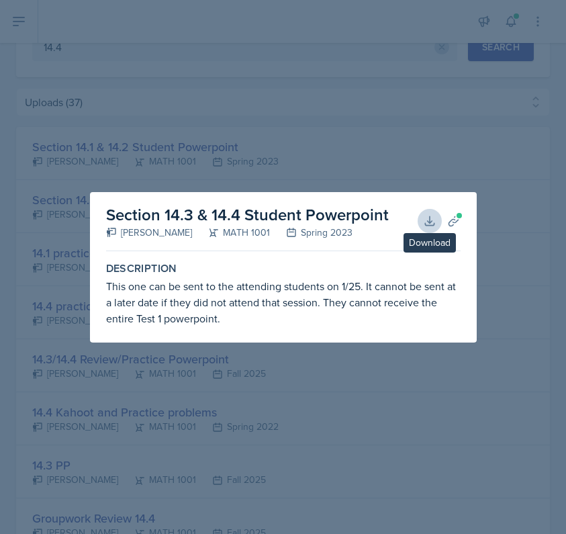
click at [426, 217] on icon at bounding box center [429, 220] width 13 height 13
click at [174, 81] on div at bounding box center [283, 267] width 566 height 534
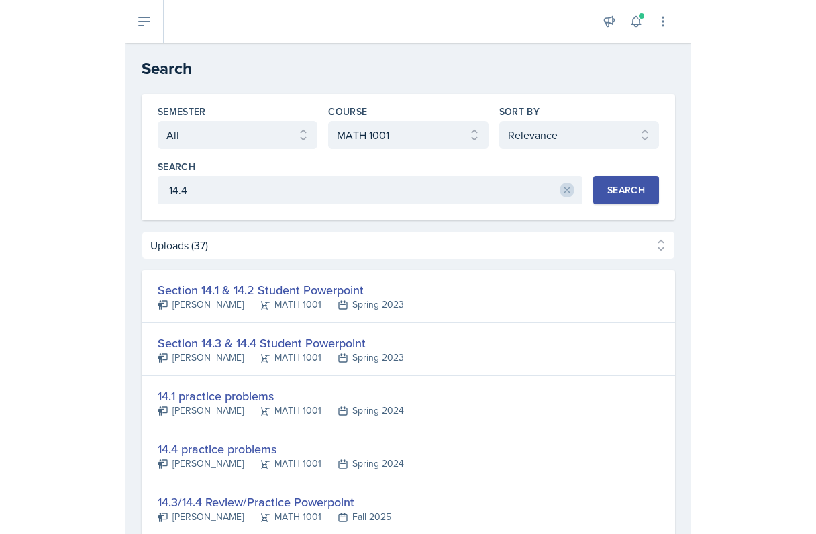
scroll to position [0, 0]
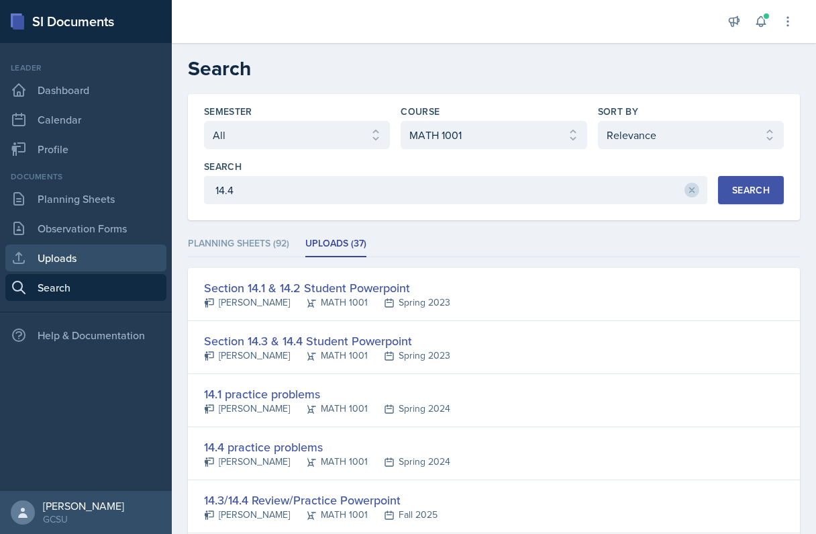
click at [68, 253] on link "Uploads" at bounding box center [85, 257] width 161 height 27
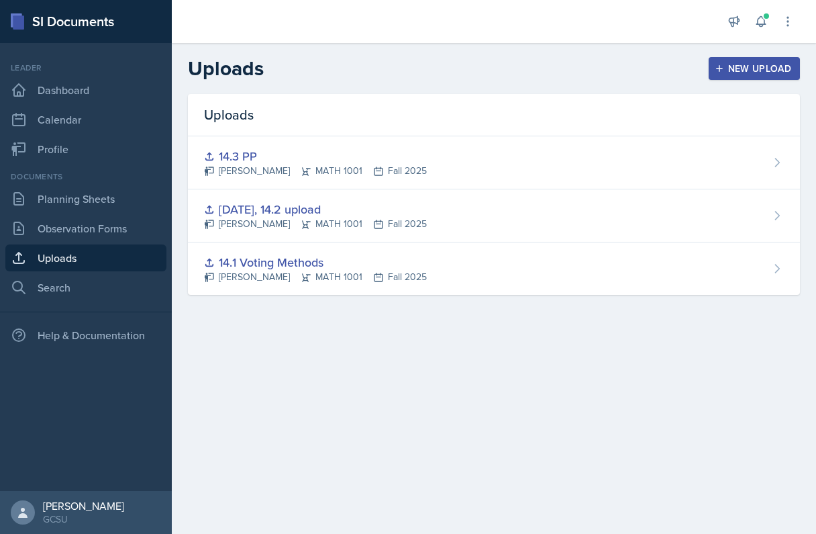
click at [565, 70] on div "New Upload" at bounding box center [755, 68] width 75 height 11
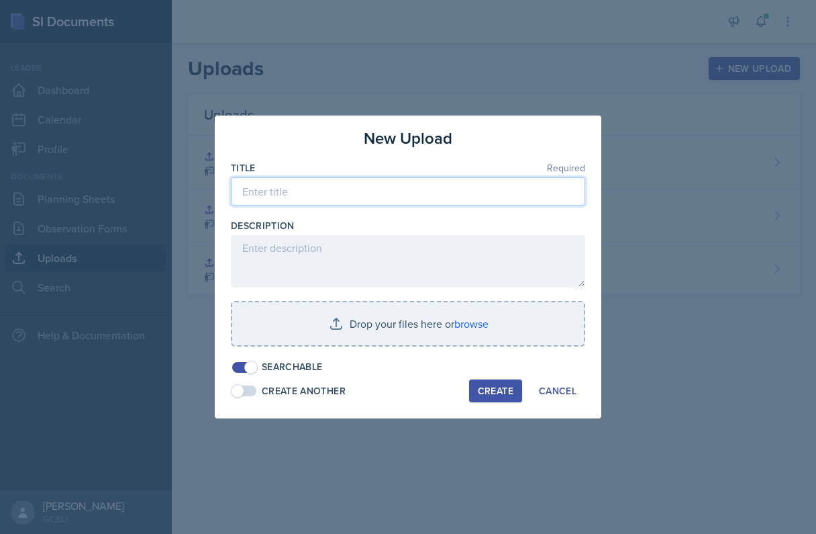
click at [467, 199] on input at bounding box center [408, 191] width 354 height 28
type input "14.4 [US_STATE] & Population paradoxes"
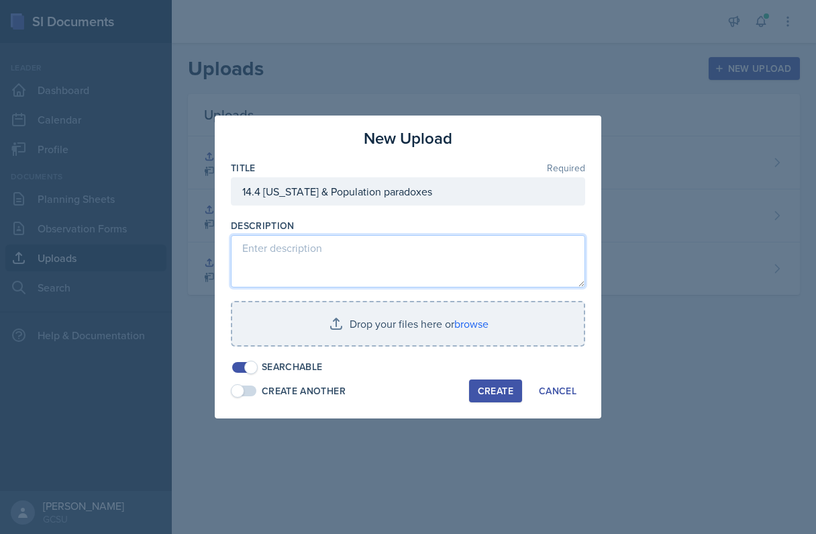
click at [398, 265] on textarea at bounding box center [408, 261] width 354 height 52
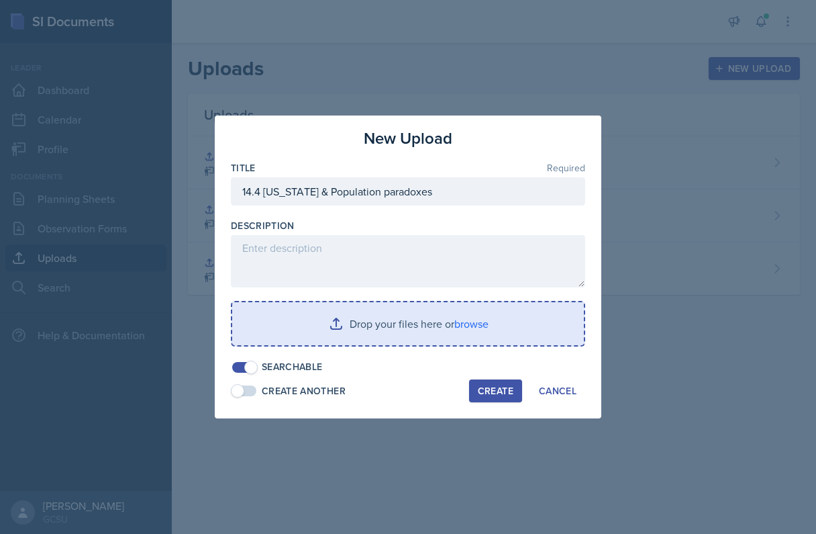
click at [402, 326] on input "file" at bounding box center [408, 323] width 352 height 43
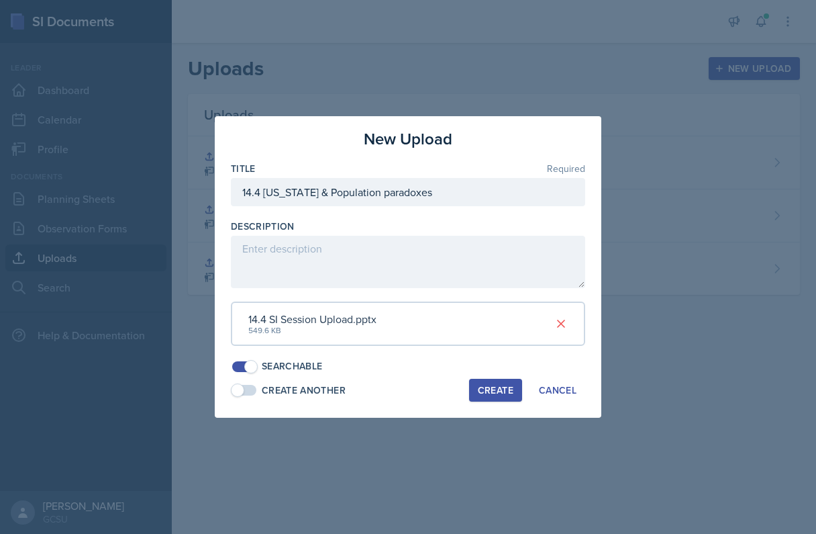
click at [478, 385] on div "Create" at bounding box center [496, 390] width 36 height 11
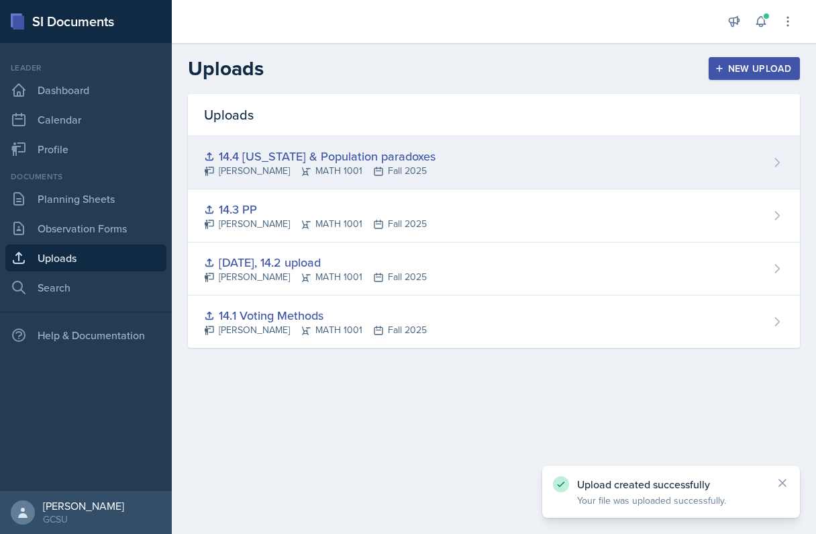
click at [565, 171] on div "14.4 [US_STATE] & Population paradoxes [PERSON_NAME] MATH 1001 Fall 2025" at bounding box center [494, 162] width 612 height 53
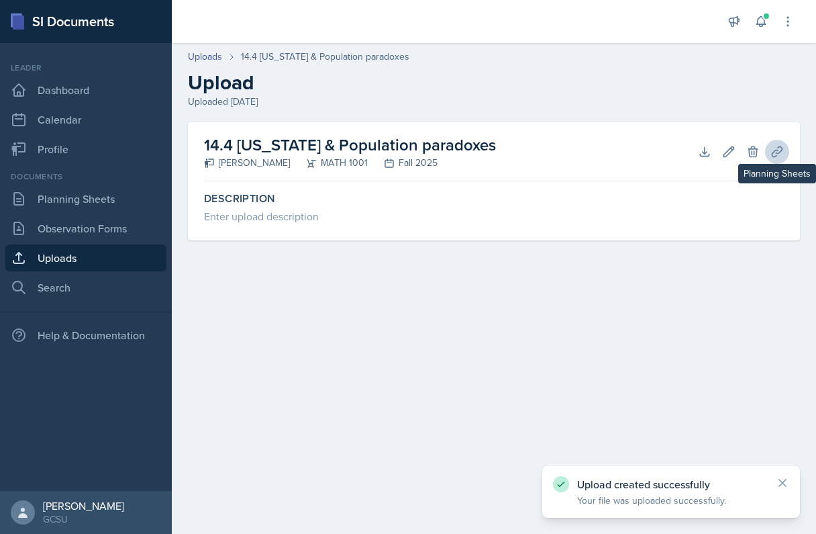
click at [565, 156] on icon at bounding box center [777, 151] width 13 height 13
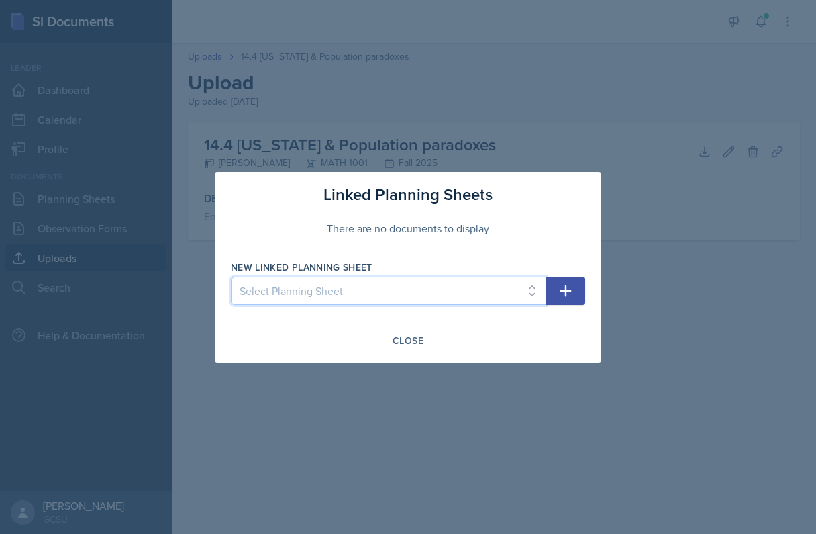
select select "640038ca-77d2-4be6-8e2d-c3469fdb9b96"
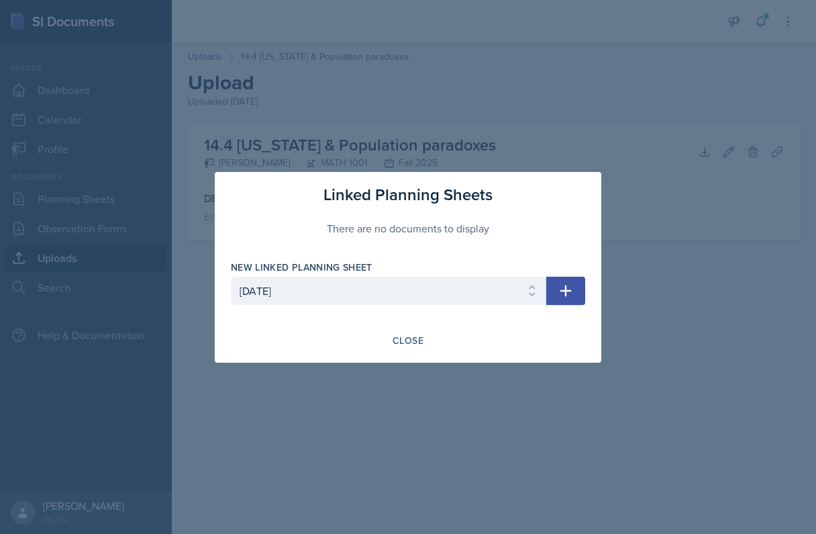
click at [561, 293] on icon "button" at bounding box center [566, 291] width 16 height 16
select select
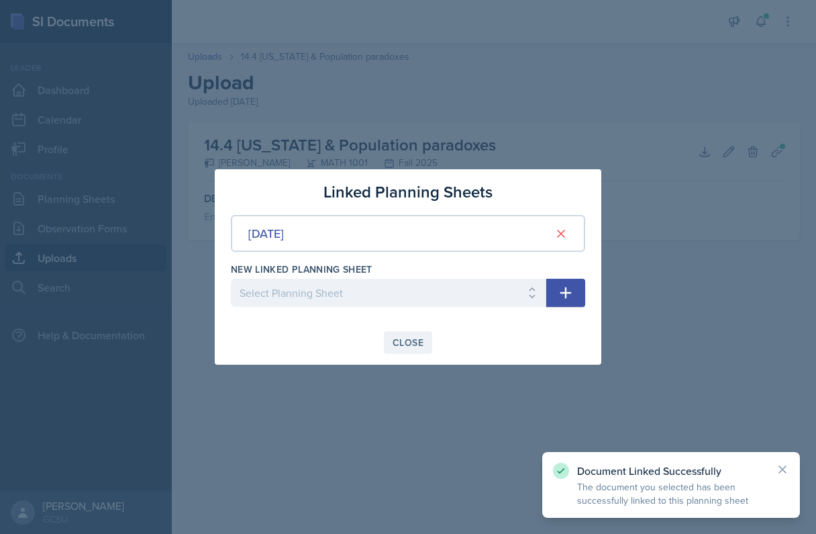
click at [404, 344] on div "Close" at bounding box center [408, 342] width 31 height 11
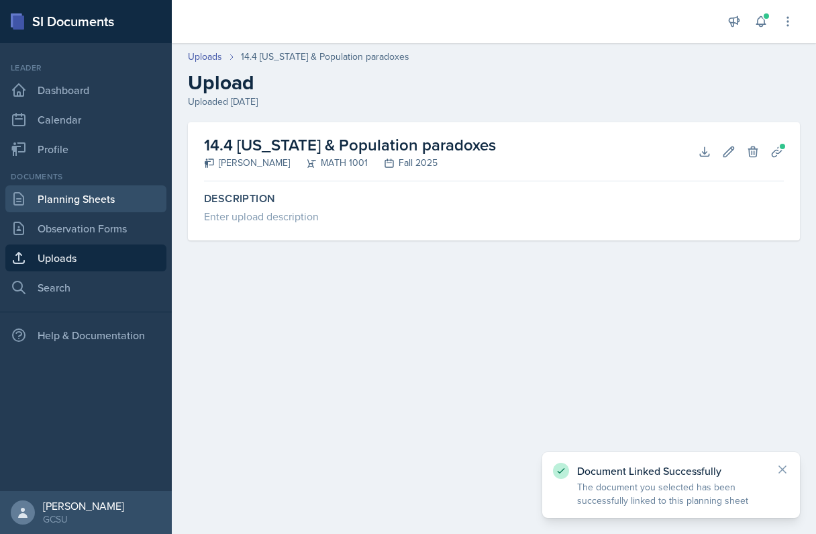
click at [74, 194] on link "Planning Sheets" at bounding box center [85, 198] width 161 height 27
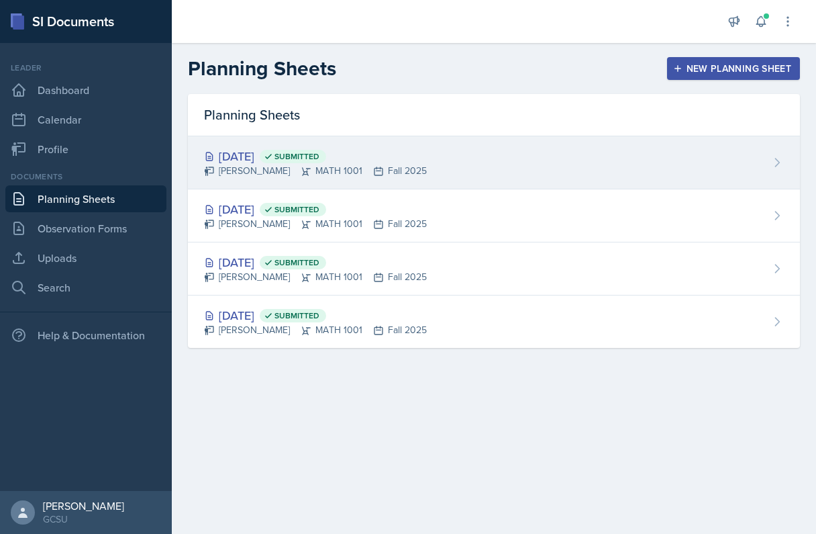
click at [451, 178] on div "[DATE] Submitted [PERSON_NAME] MATH 1001 Fall 2025" at bounding box center [494, 162] width 612 height 53
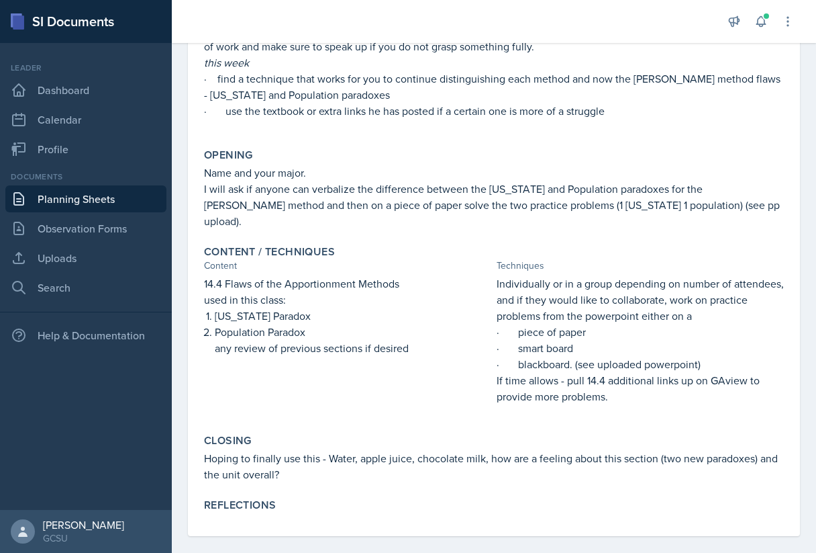
scroll to position [265, 0]
